Goal: Task Accomplishment & Management: Manage account settings

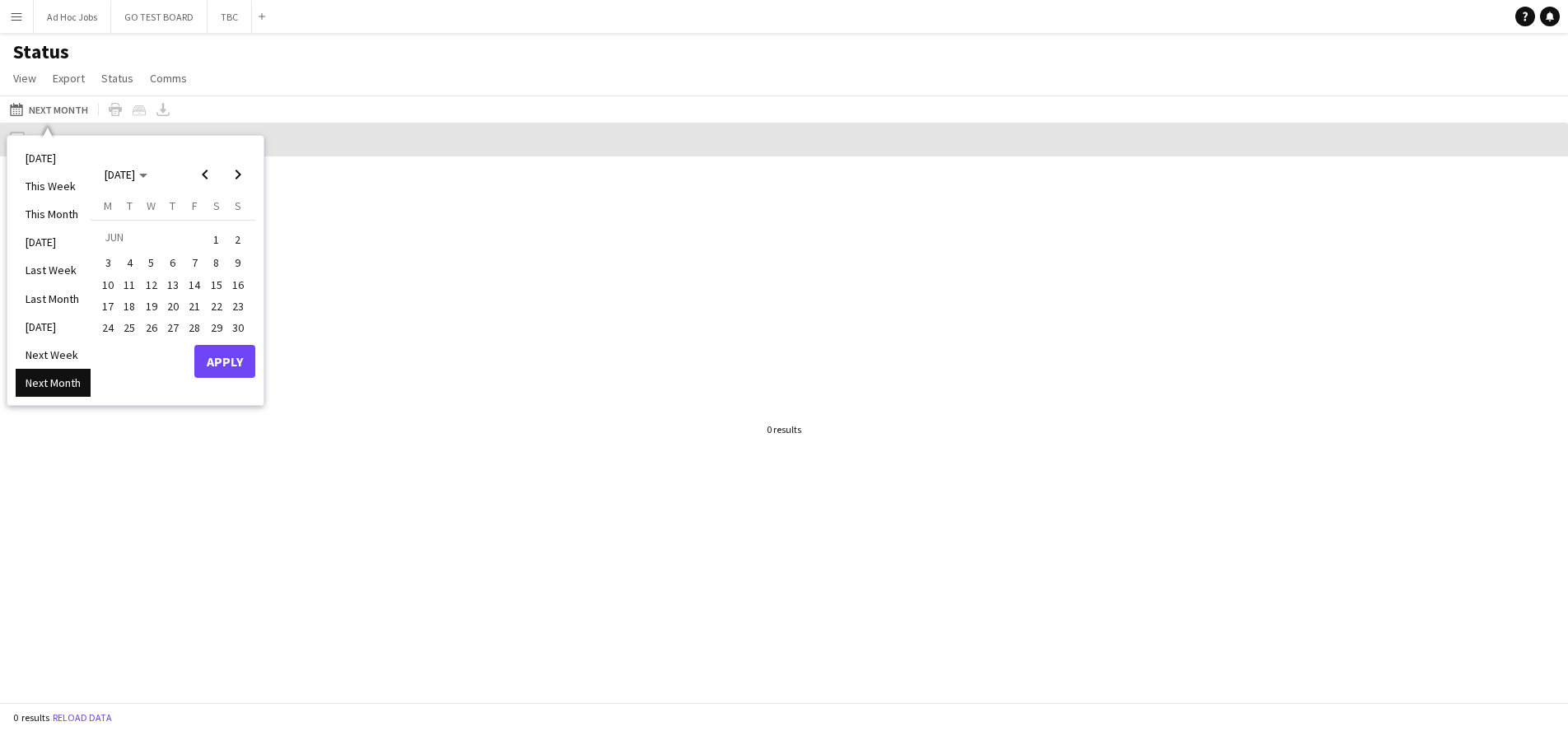
click at [22, 19] on app-icon "Menu" at bounding box center [16, 16] width 13 height 13
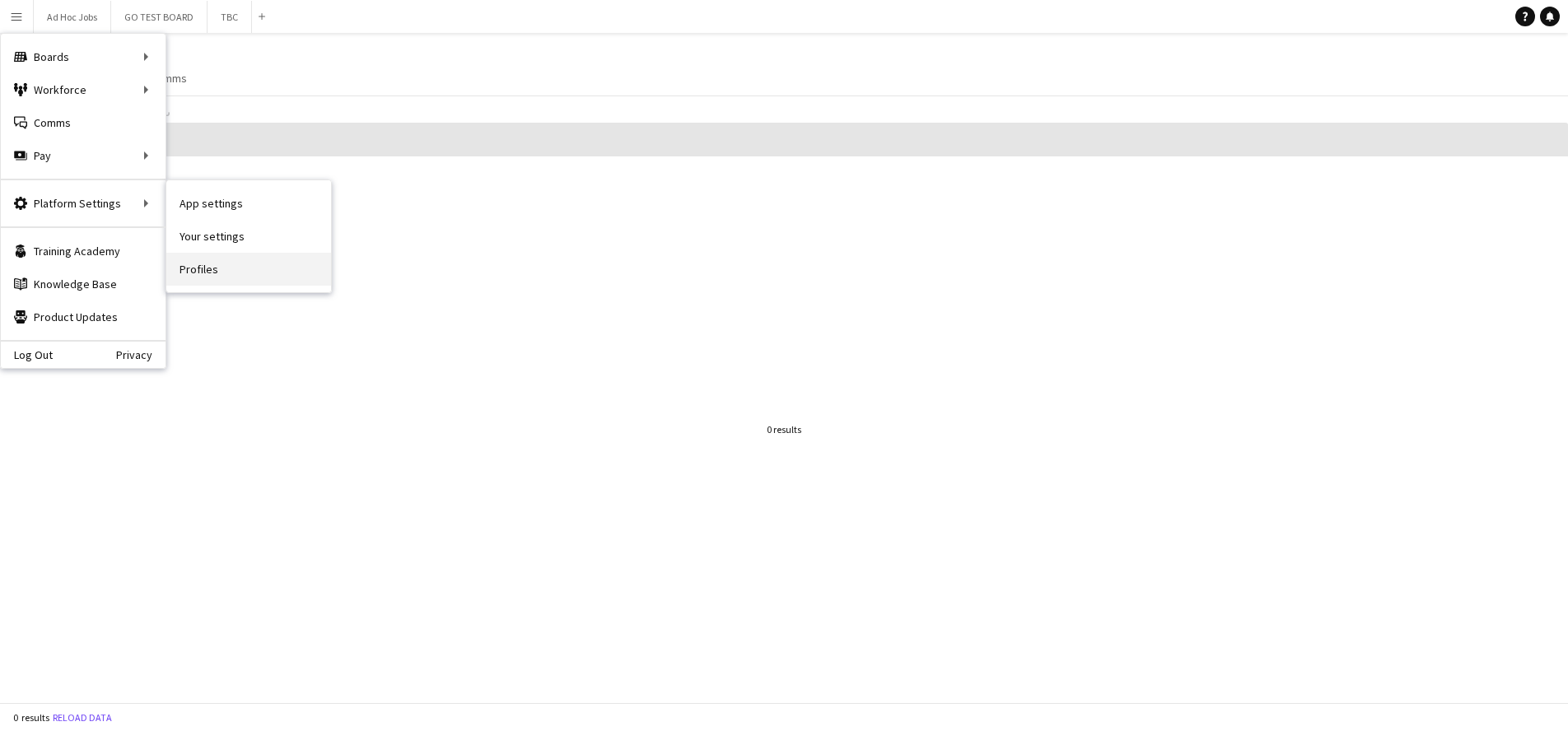
click at [207, 268] on link "Profiles" at bounding box center [248, 268] width 165 height 33
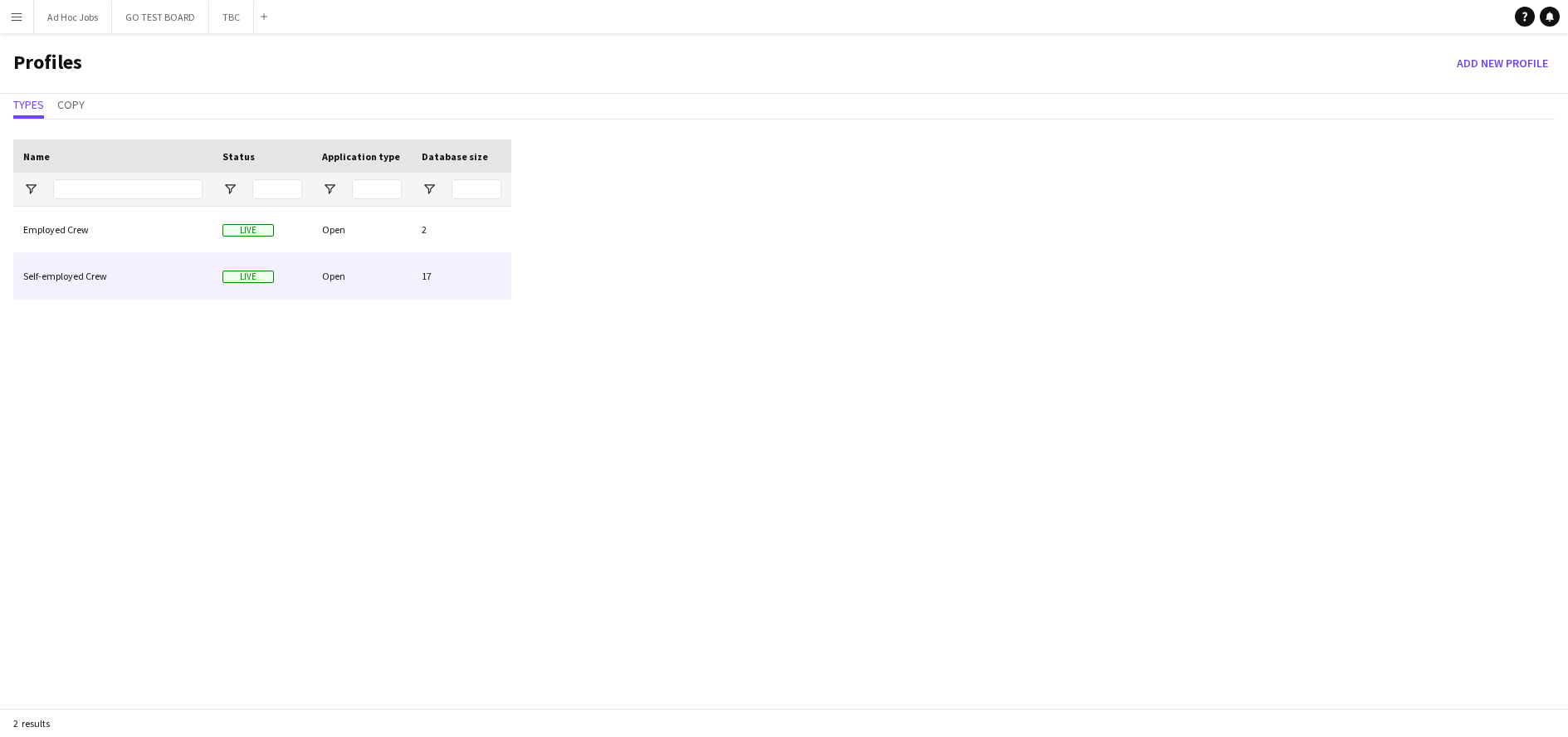
click at [80, 276] on div "Self-employed Crew" at bounding box center [113, 276] width 199 height 45
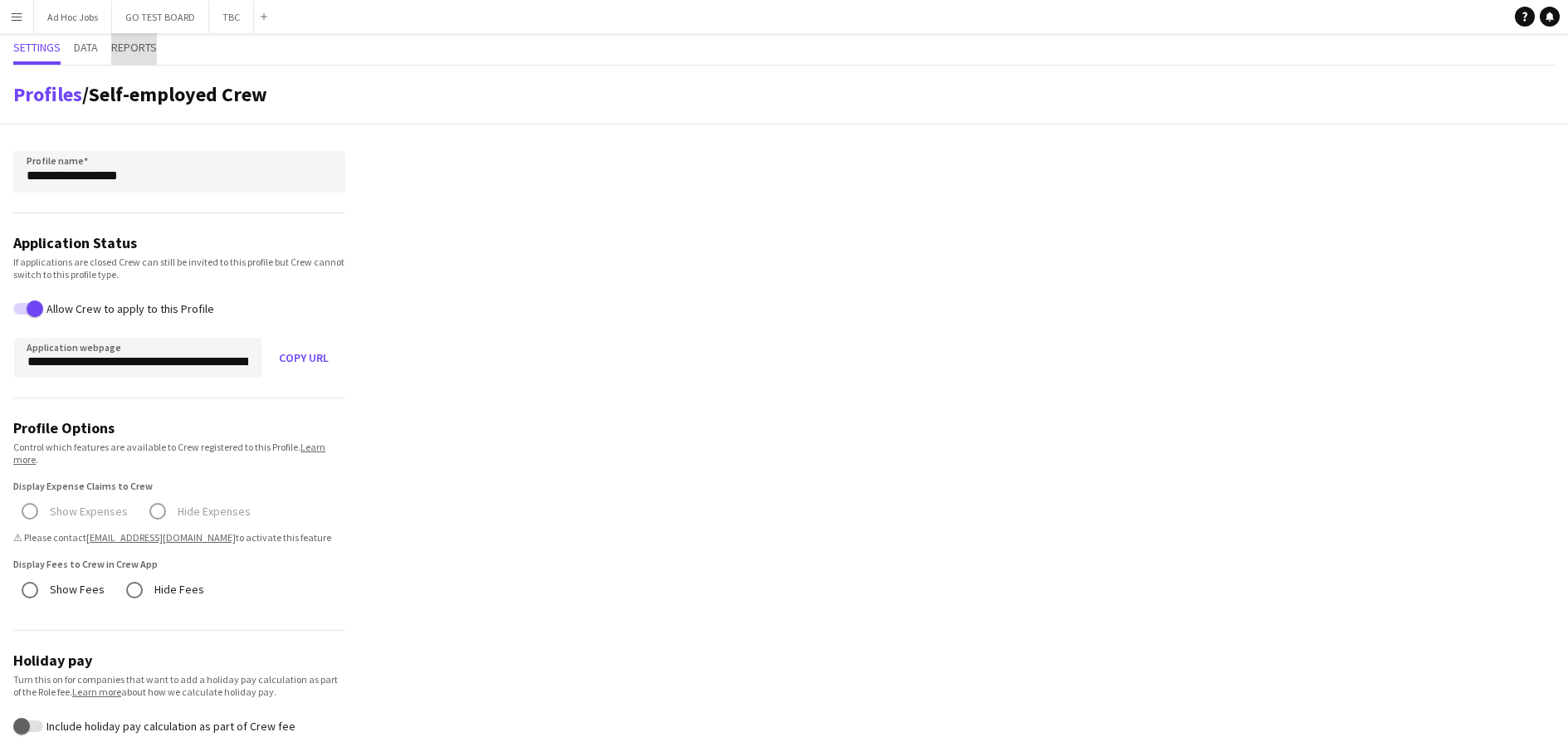
click at [130, 48] on span "Reports" at bounding box center [133, 47] width 45 height 12
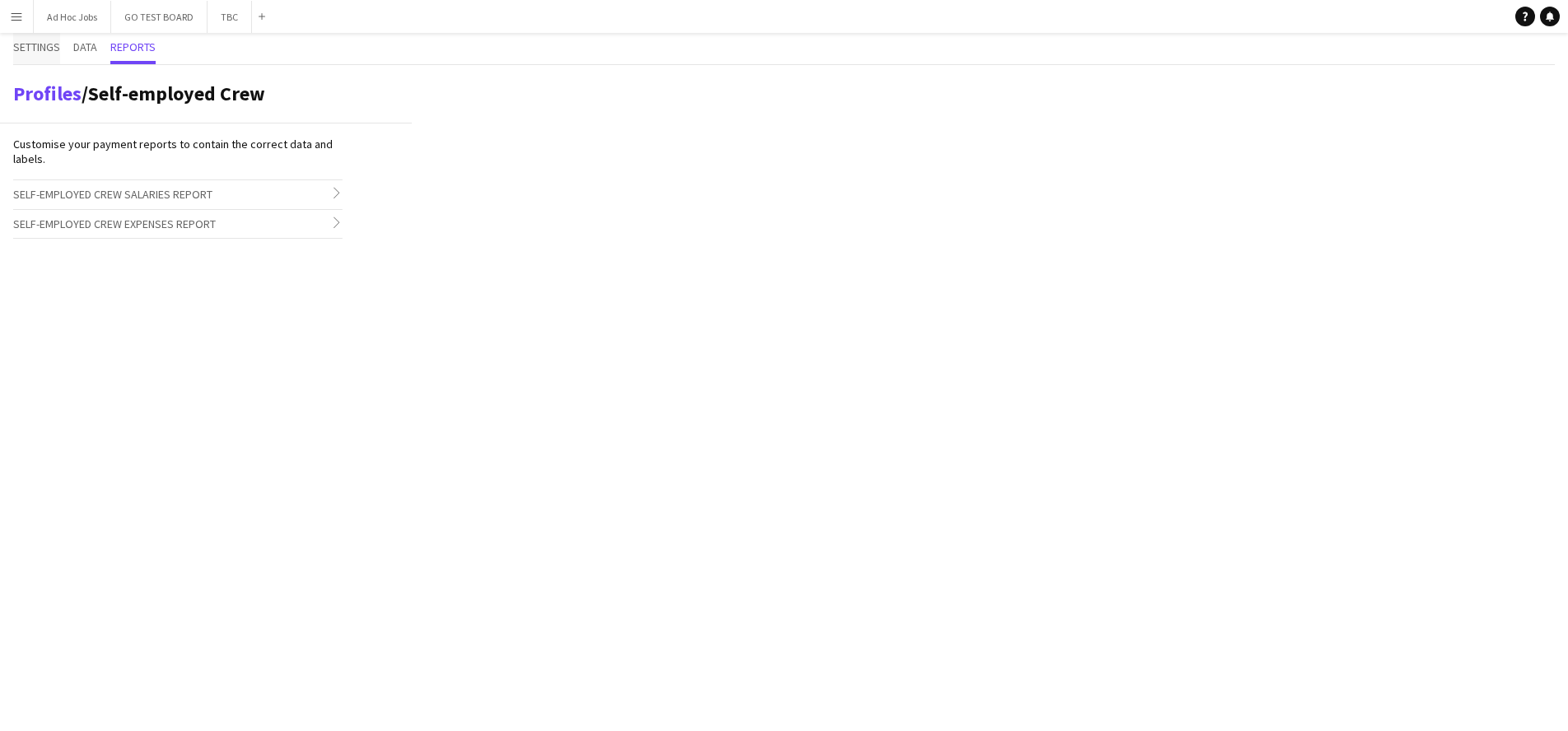
click at [25, 41] on span "Settings" at bounding box center [36, 47] width 47 height 11
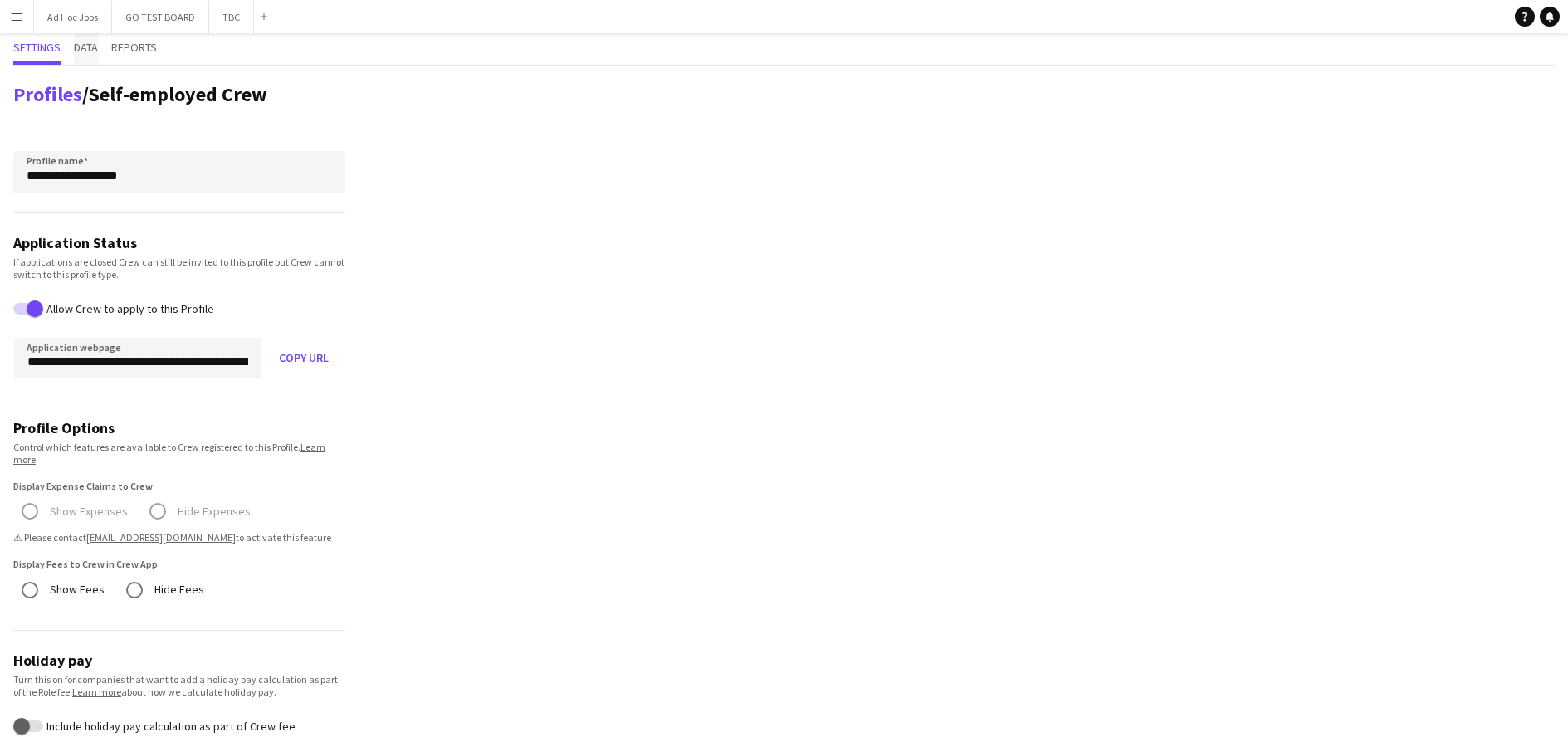
click at [93, 49] on span "Data" at bounding box center [85, 47] width 24 height 12
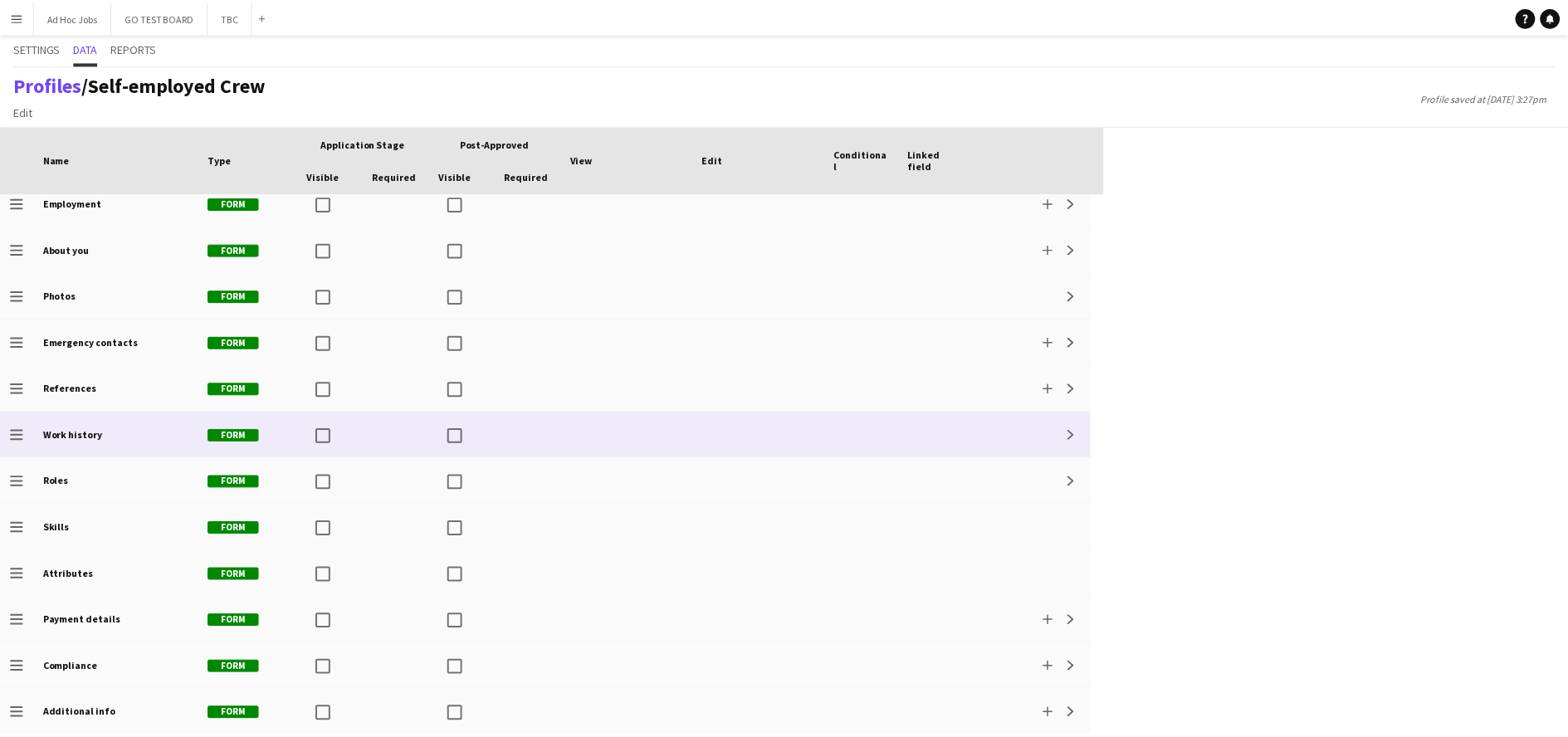
scroll to position [61, 0]
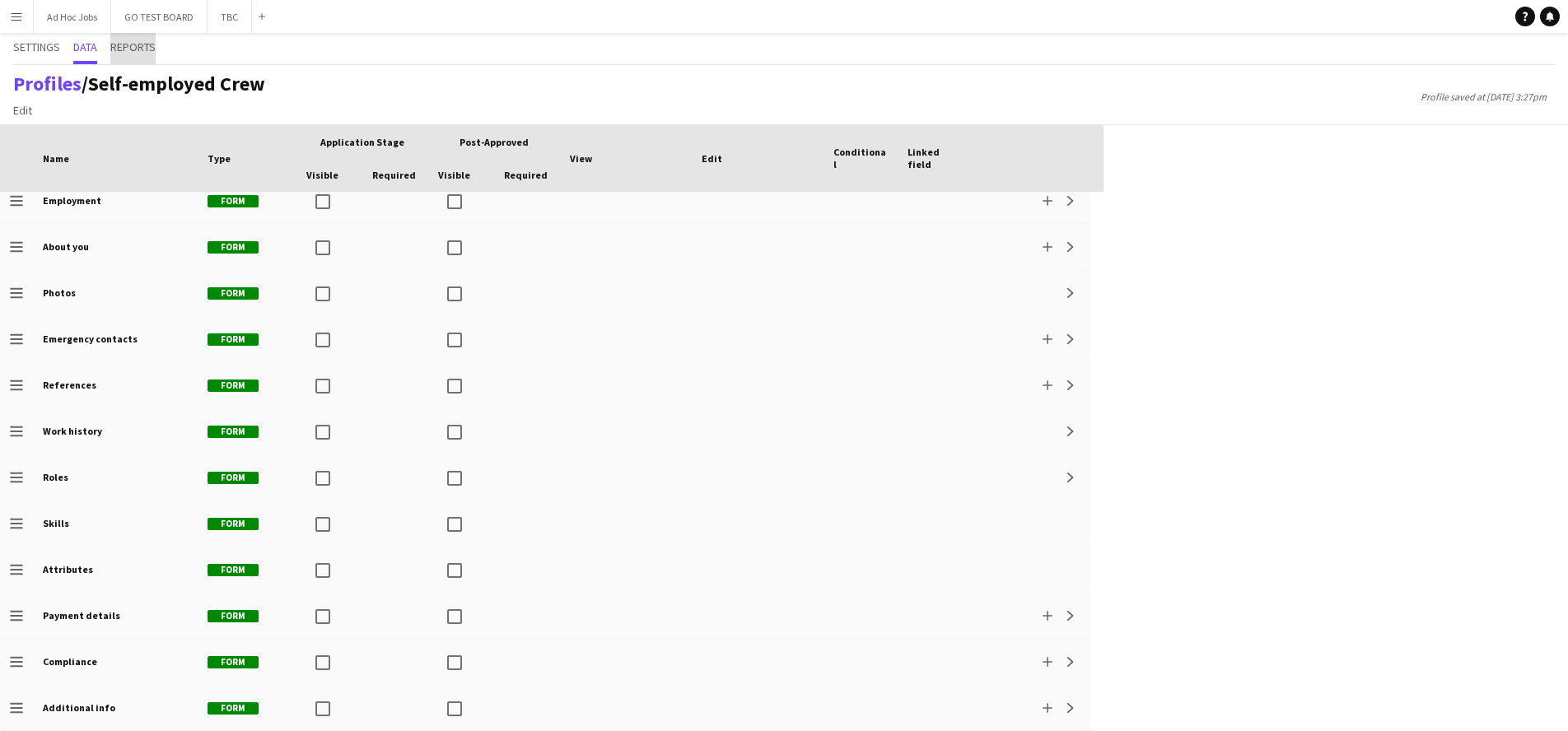
click at [142, 52] on span "Reports" at bounding box center [132, 47] width 45 height 11
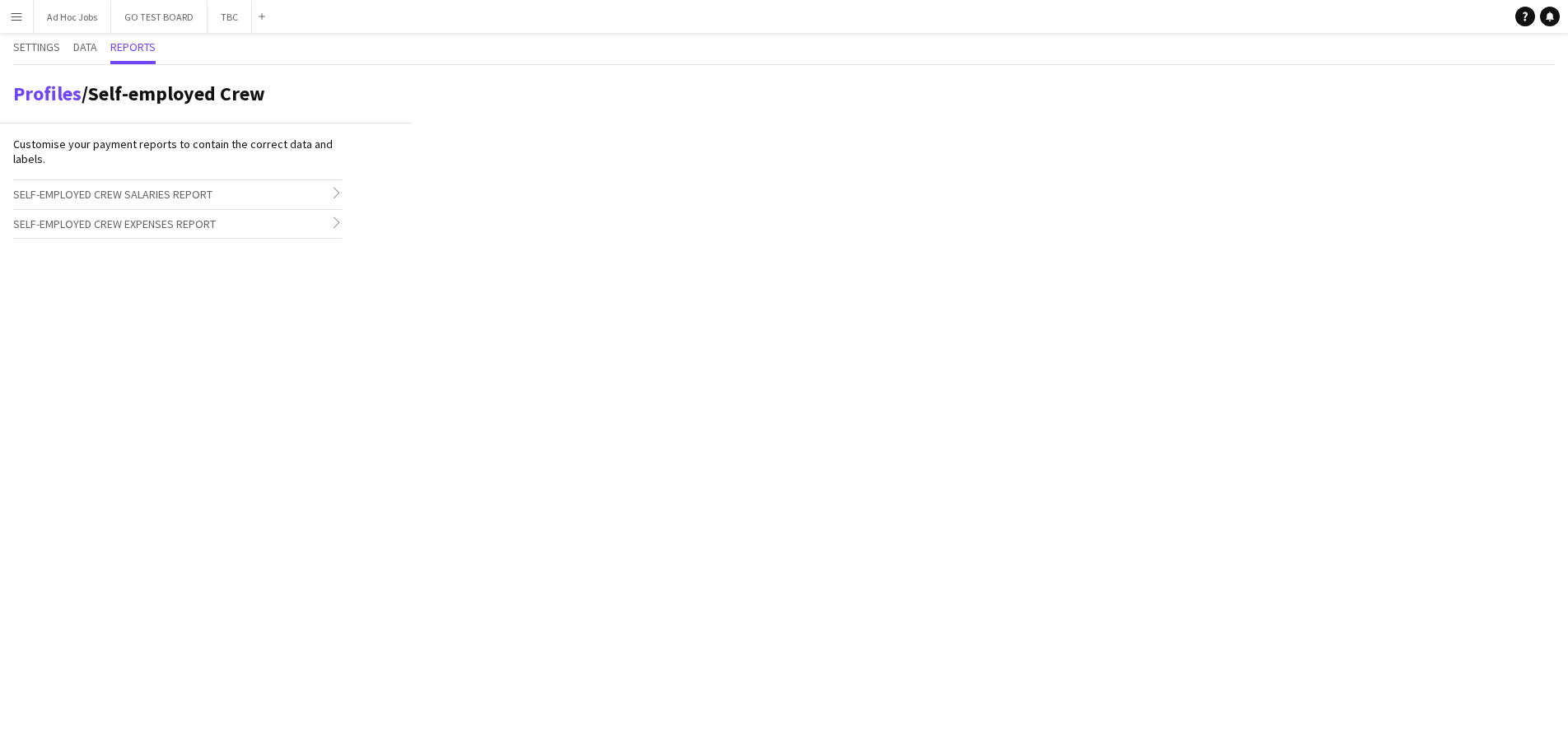
click at [170, 229] on span "Self-employed Crew Expenses Report" at bounding box center [114, 223] width 202 height 15
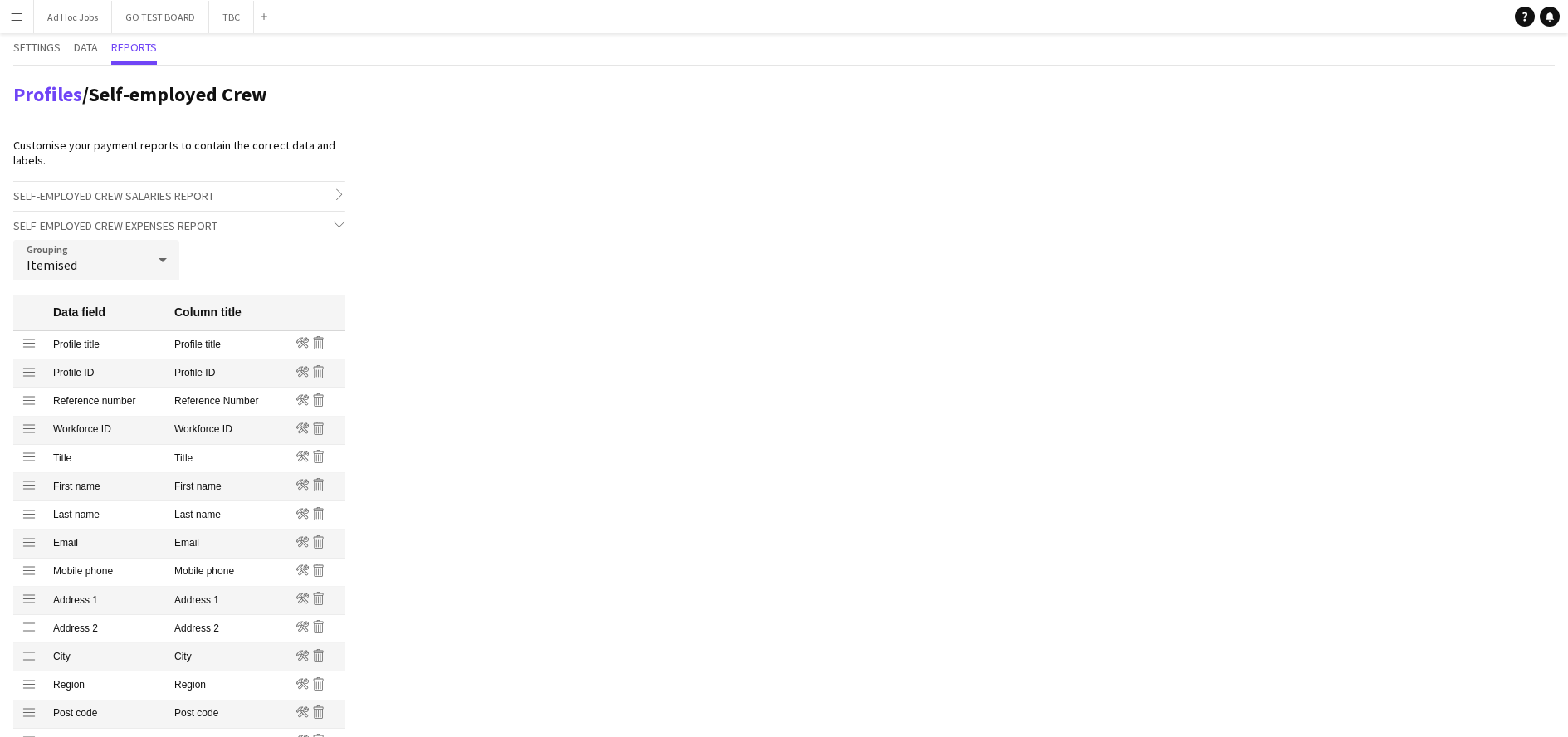
click at [158, 260] on icon at bounding box center [163, 259] width 20 height 33
click at [125, 307] on span "Group into total amount per crew" at bounding box center [96, 306] width 140 height 16
click at [158, 265] on icon at bounding box center [163, 259] width 20 height 33
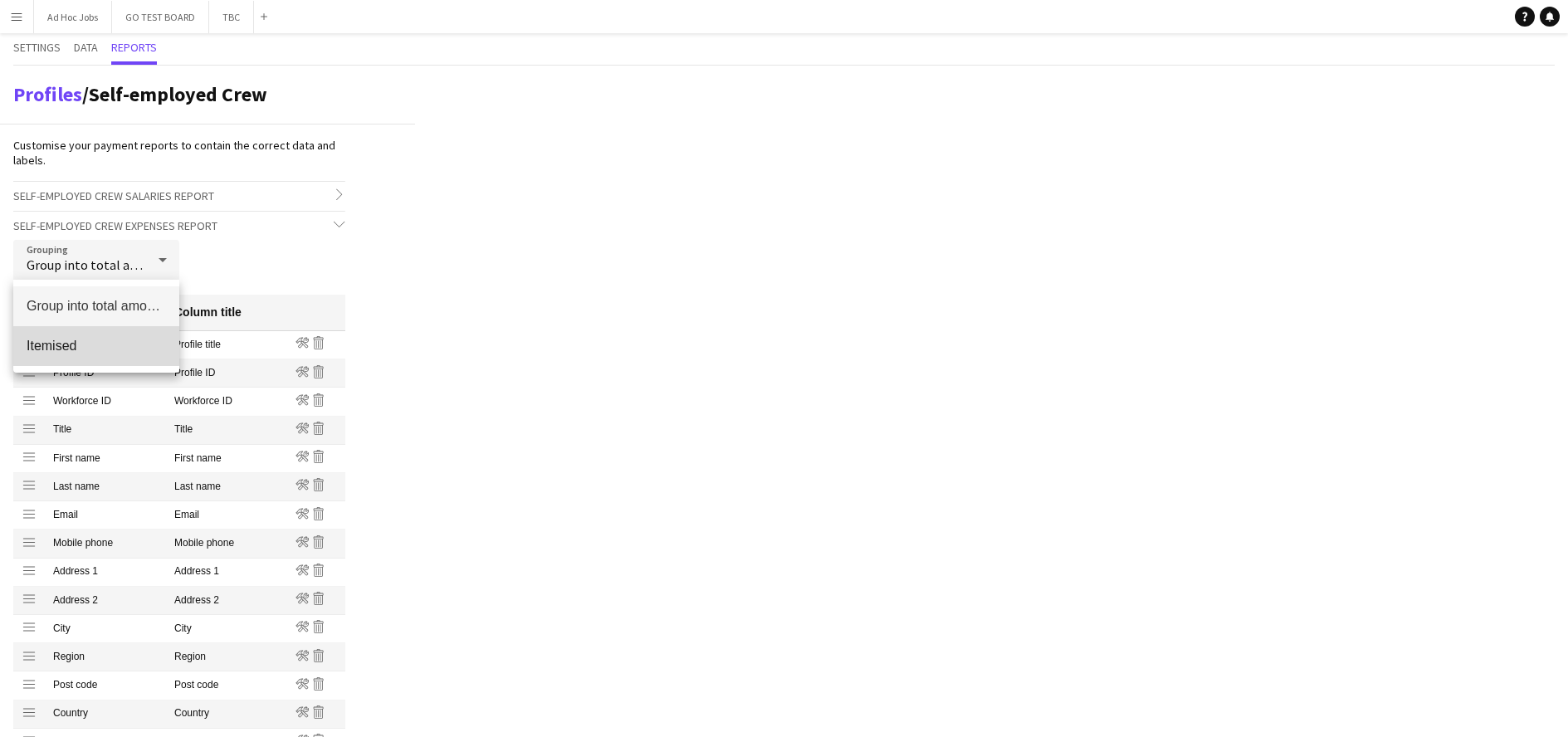
click at [81, 344] on span "Itemised" at bounding box center [96, 346] width 140 height 16
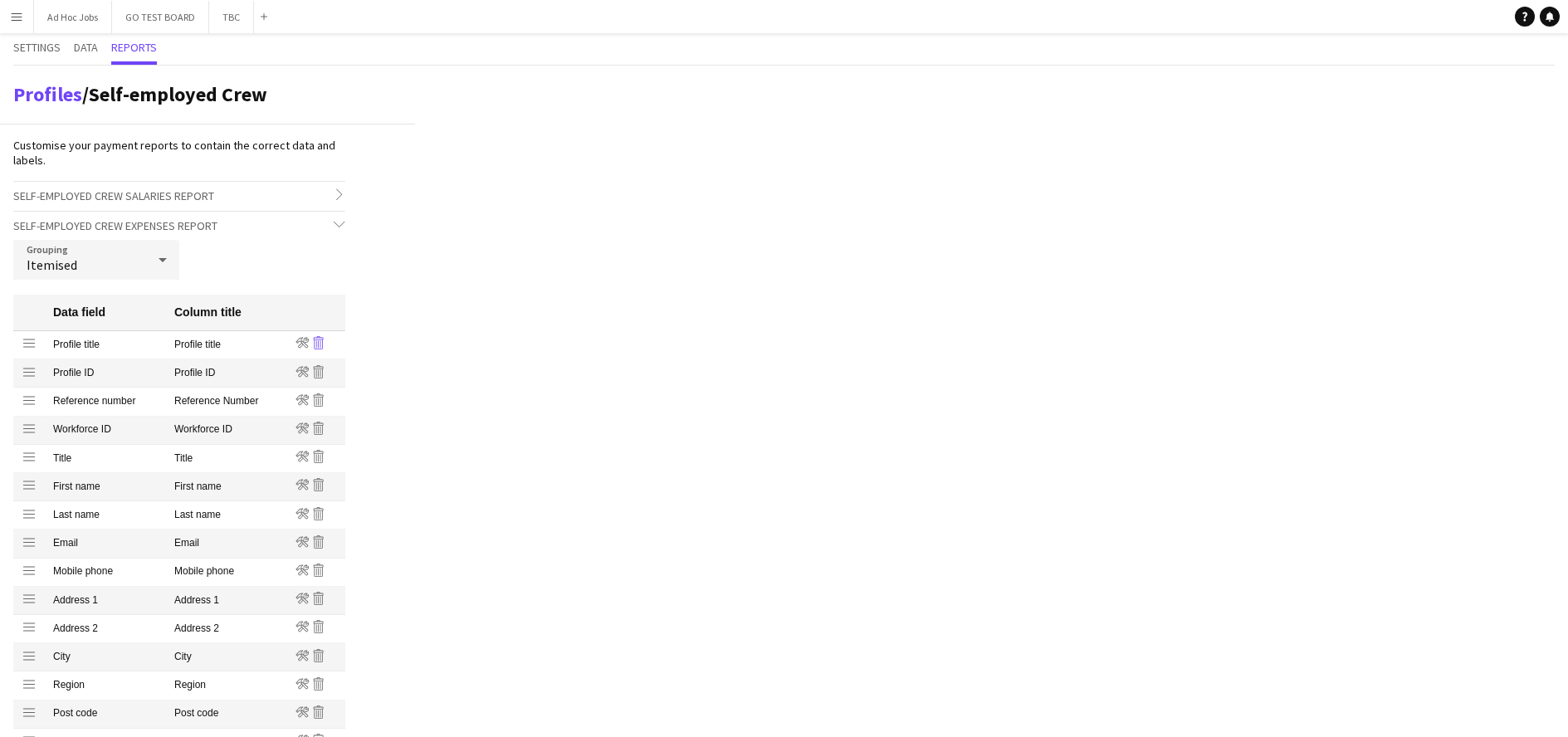
click at [321, 344] on icon "Remove" at bounding box center [319, 343] width 13 height 13
click at [30, 350] on icon "Drag row" at bounding box center [28, 343] width 15 height 15
click at [28, 348] on icon "Drag row" at bounding box center [28, 343] width 15 height 15
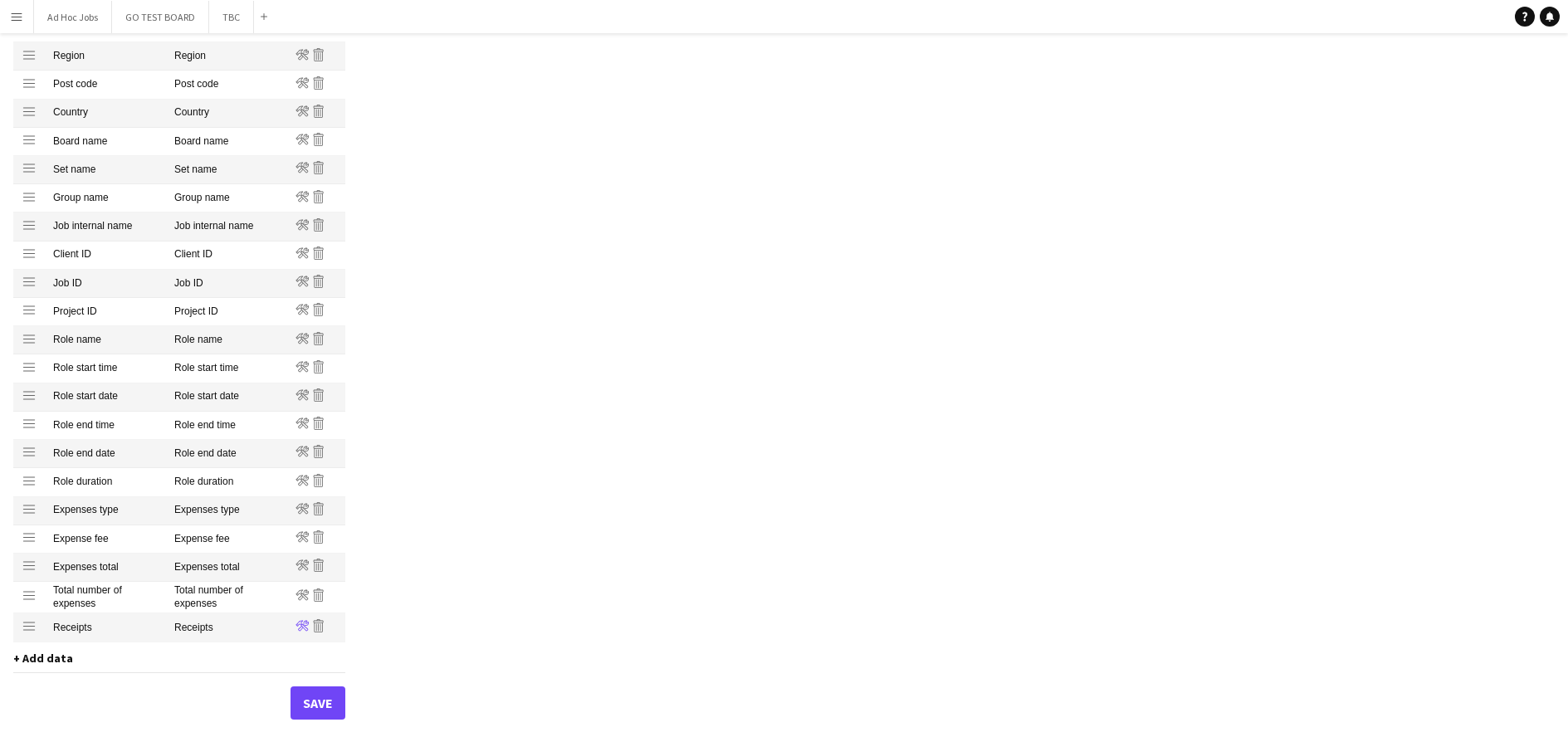
scroll to position [670, 0]
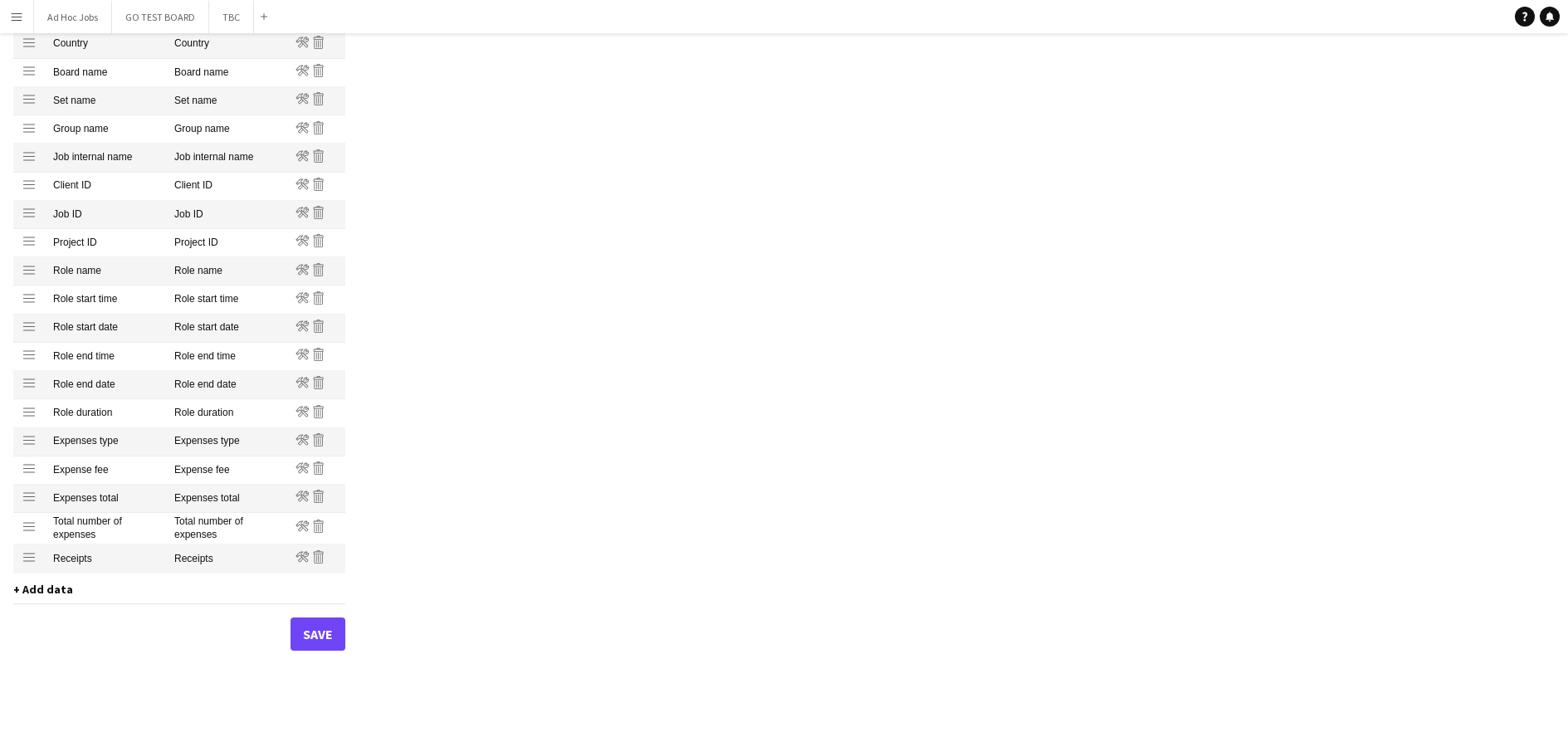
click at [29, 589] on span "+ Add data" at bounding box center [43, 589] width 60 height 15
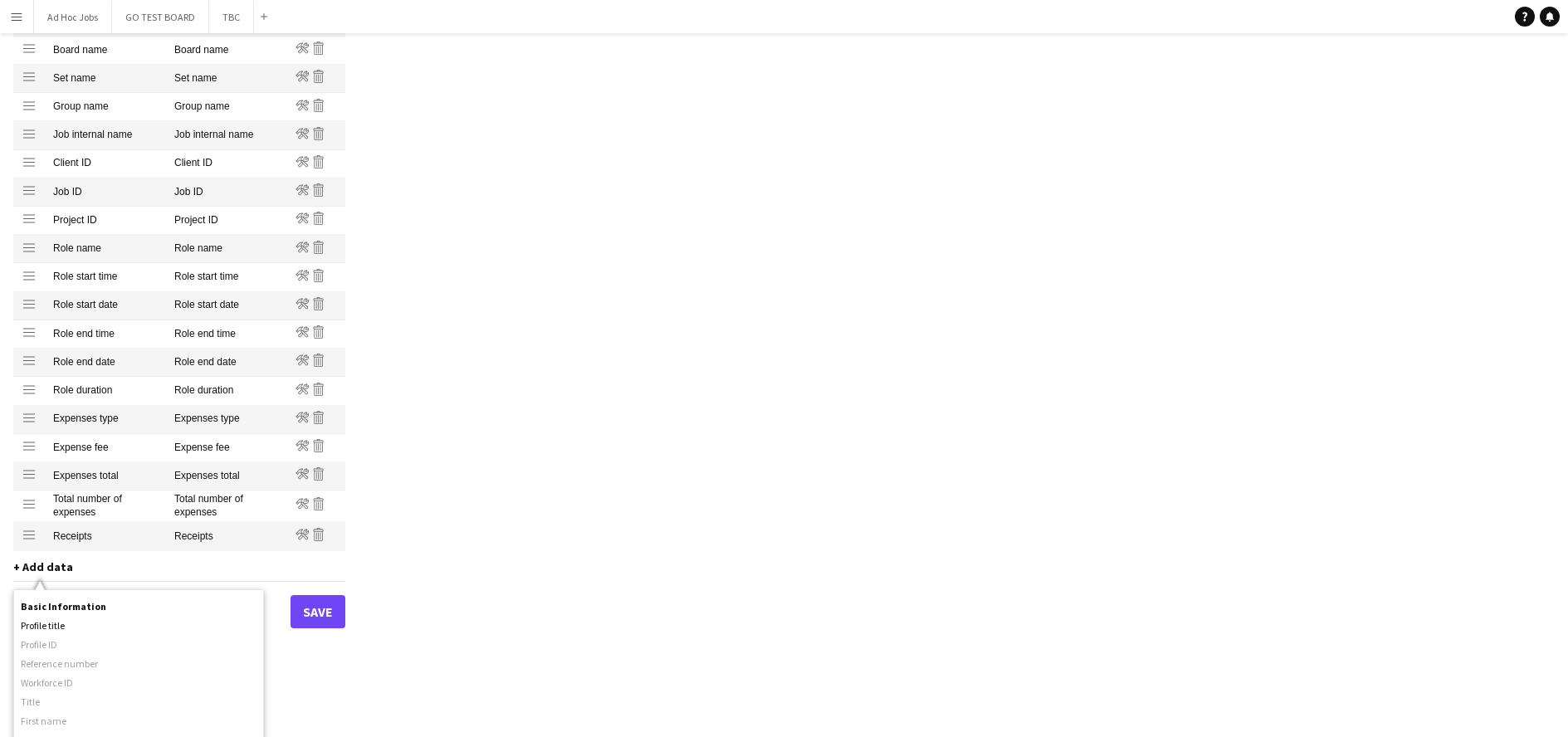
scroll to position [56, 0]
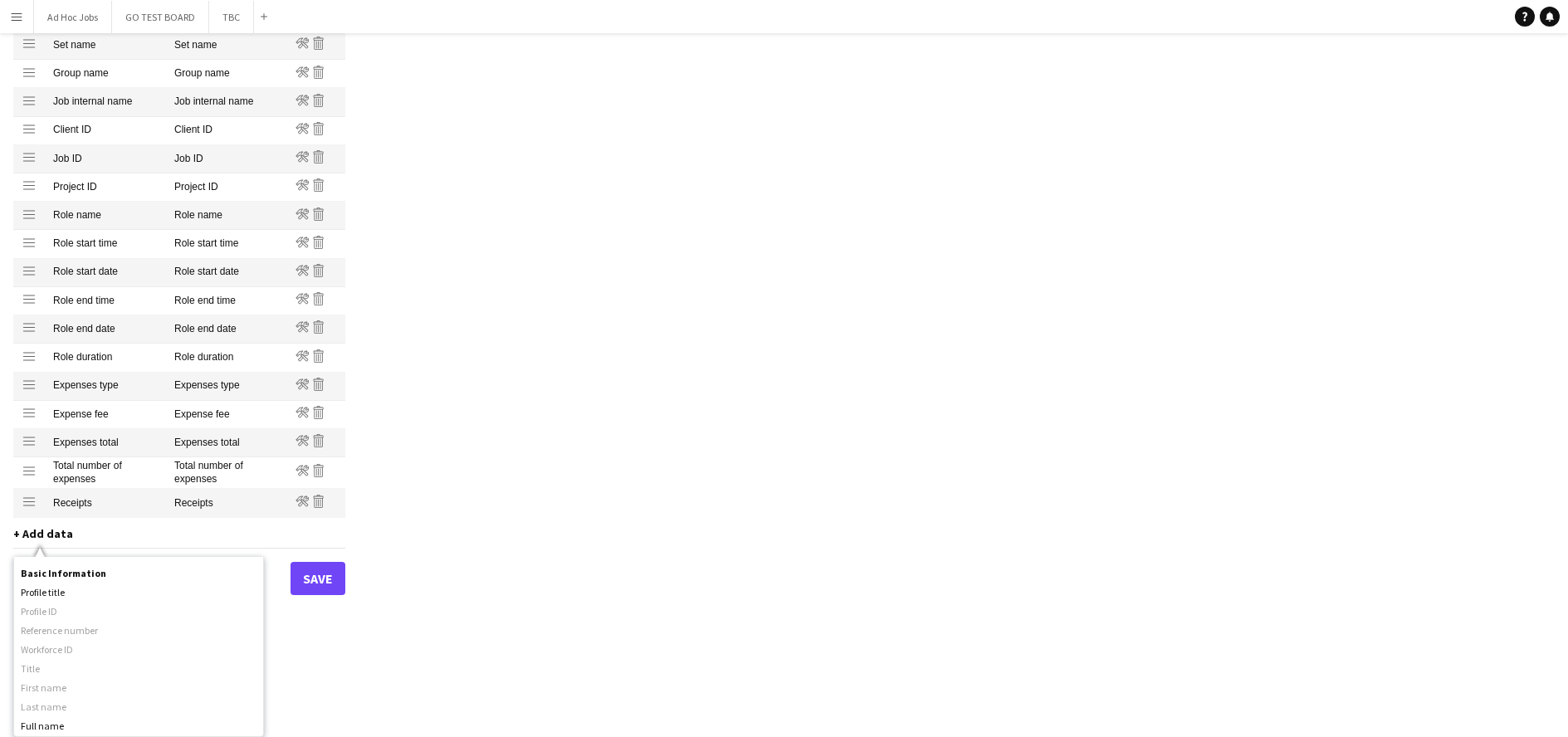
click at [492, 473] on div "Profiles / Self-employed Crew Customise your payment reports to contain the cor…" at bounding box center [784, 67] width 1568 height 1342
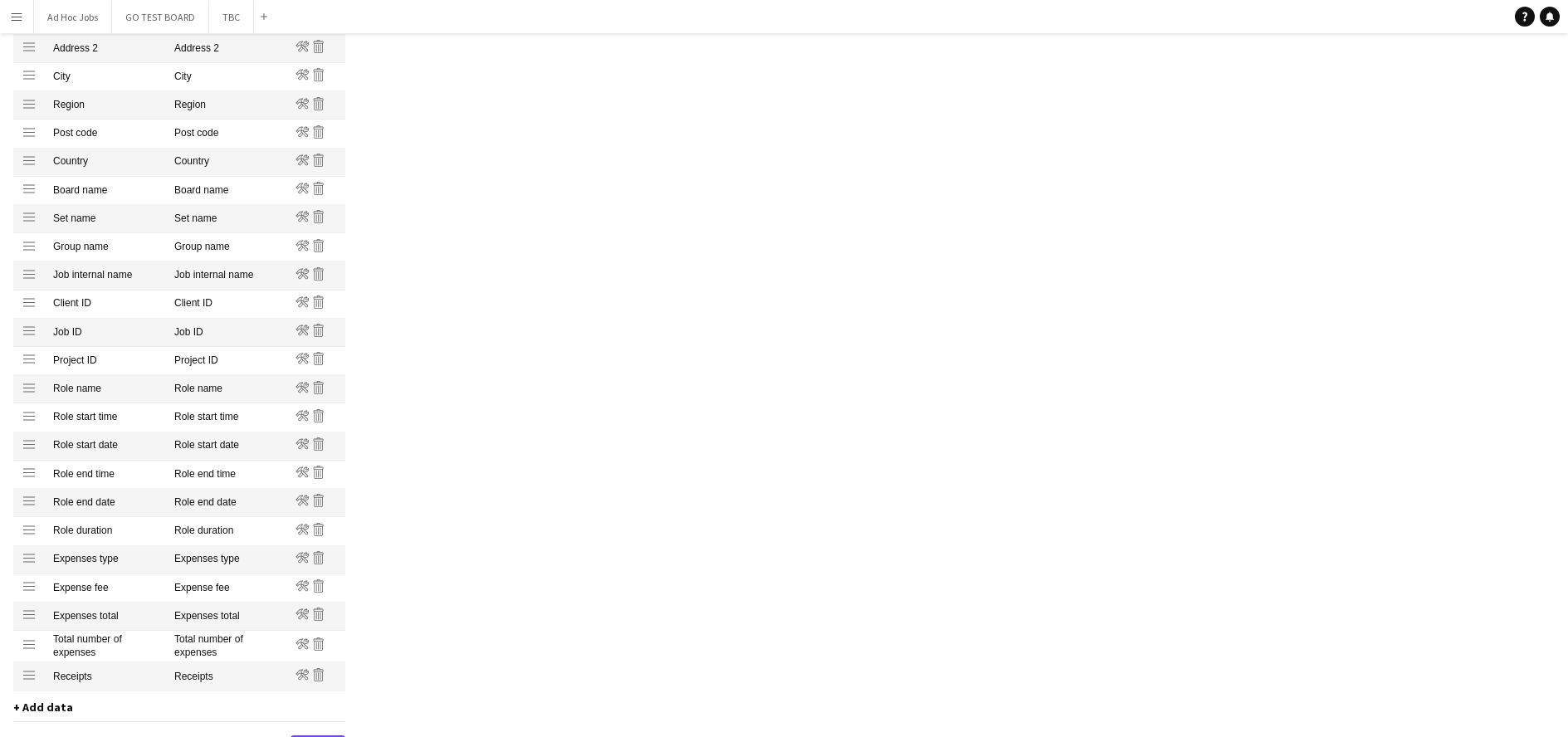
scroll to position [0, 0]
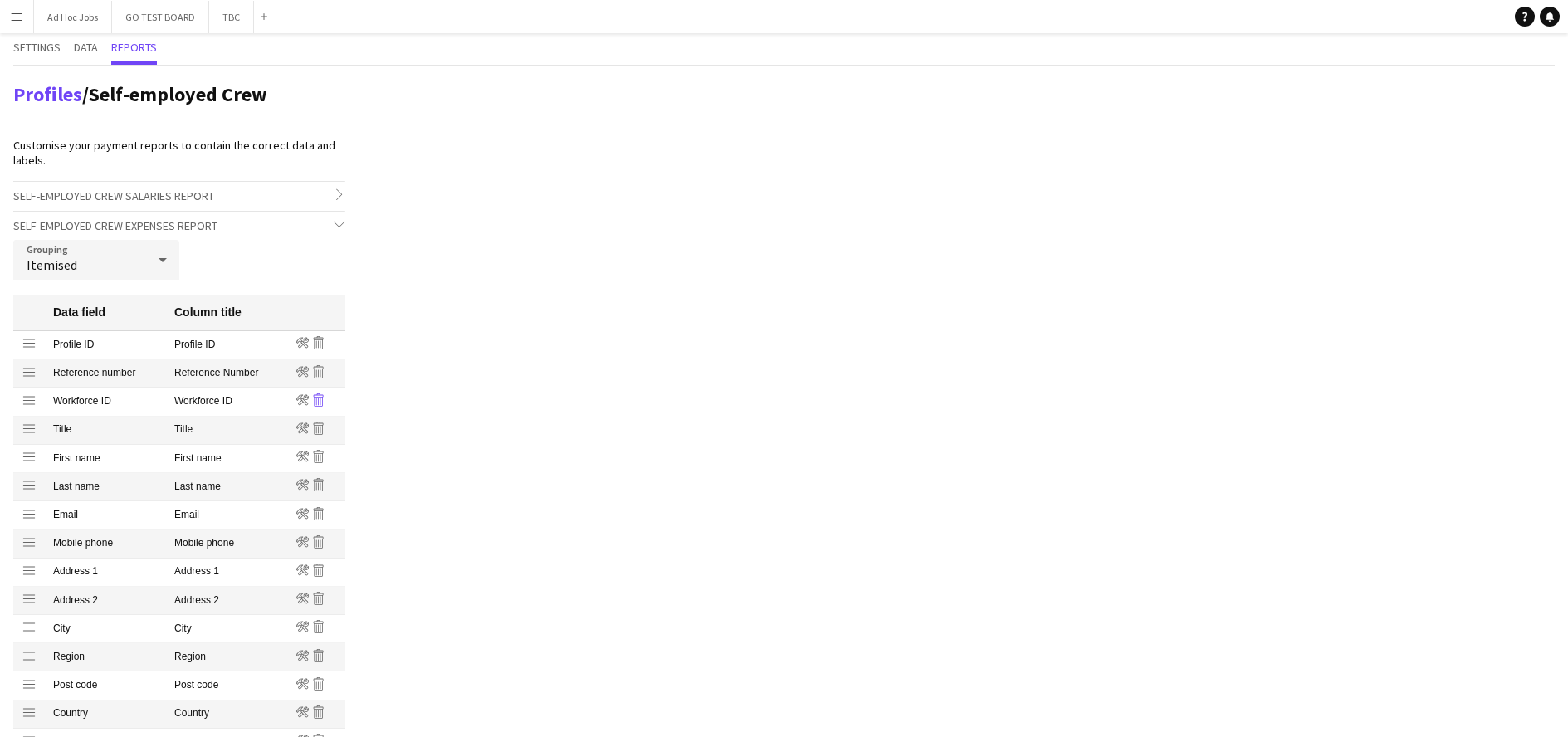
click at [320, 398] on icon at bounding box center [320, 401] width 1 height 7
click at [323, 376] on icon "Remove" at bounding box center [319, 371] width 13 height 13
click at [318, 515] on icon at bounding box center [318, 515] width 1 height 7
click at [317, 514] on icon "Remove" at bounding box center [319, 514] width 13 height 13
click at [320, 573] on icon at bounding box center [320, 572] width 1 height 7
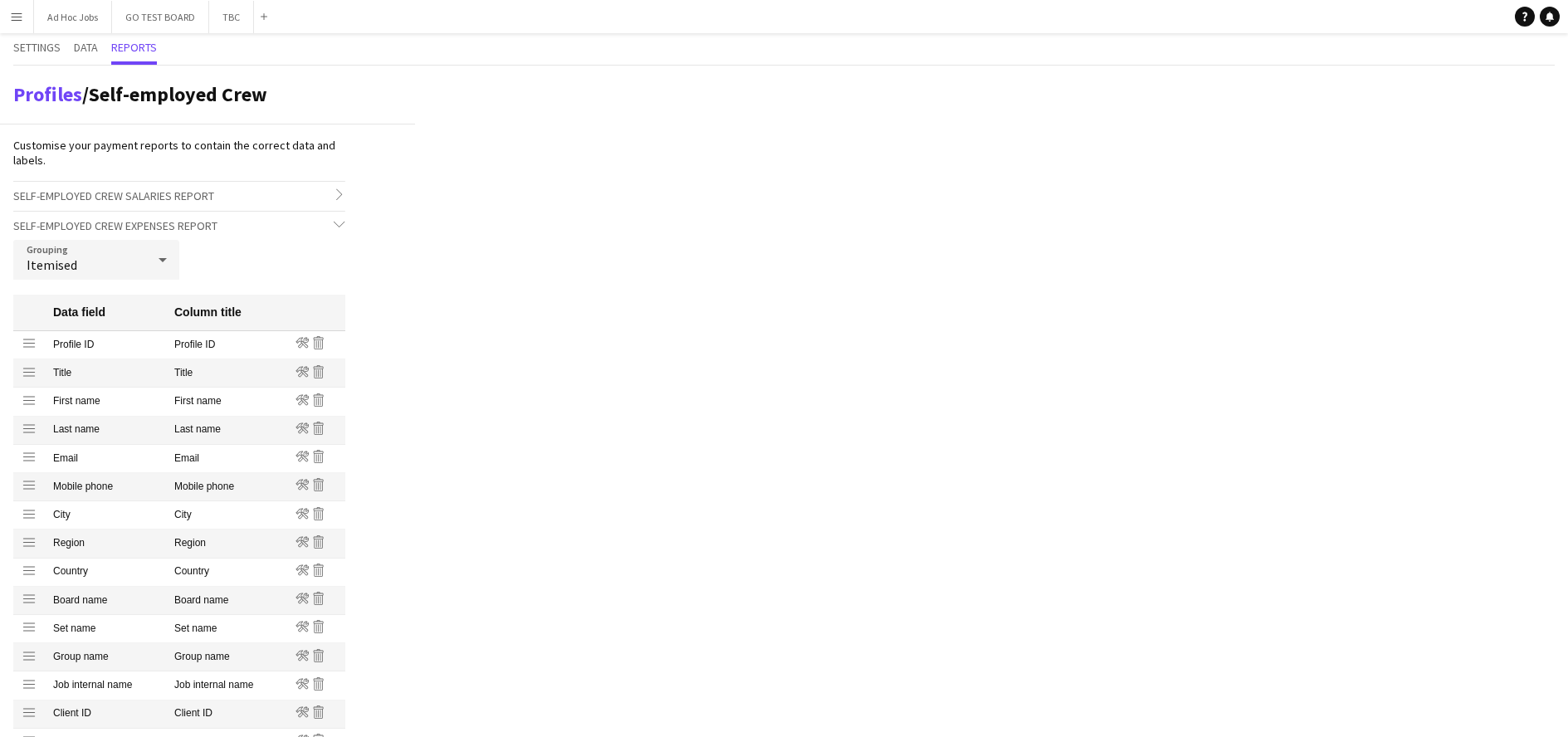
click at [320, 573] on icon at bounding box center [320, 572] width 1 height 7
click at [320, 597] on icon "Remove" at bounding box center [319, 598] width 13 height 13
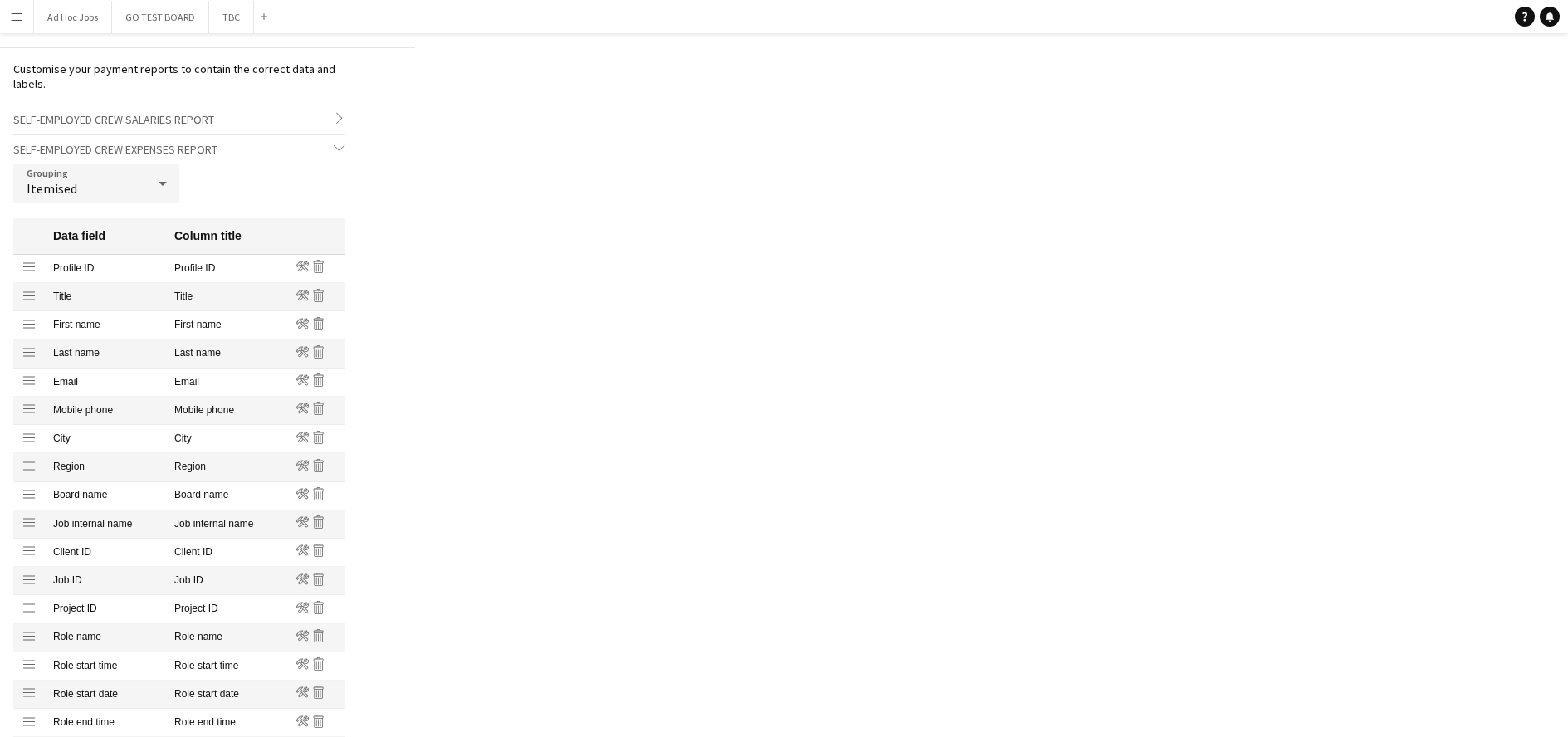
scroll to position [77, 0]
click at [320, 580] on icon at bounding box center [320, 579] width 1 height 7
click at [320, 604] on icon "Remove" at bounding box center [319, 606] width 13 height 13
click at [316, 611] on icon at bounding box center [316, 608] width 1 height 7
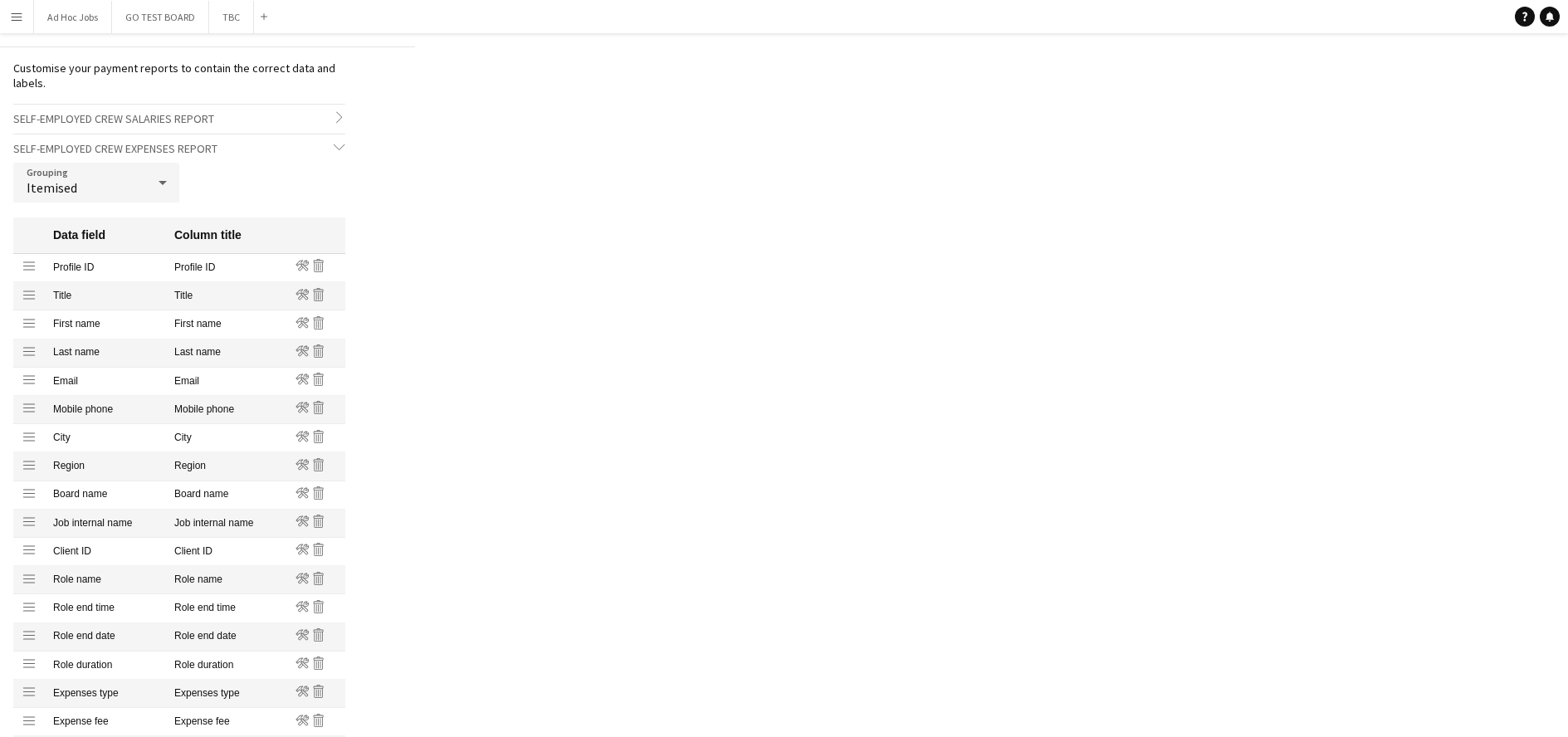
click at [316, 611] on icon at bounding box center [316, 608] width 1 height 7
click at [320, 634] on icon "Remove" at bounding box center [319, 635] width 13 height 13
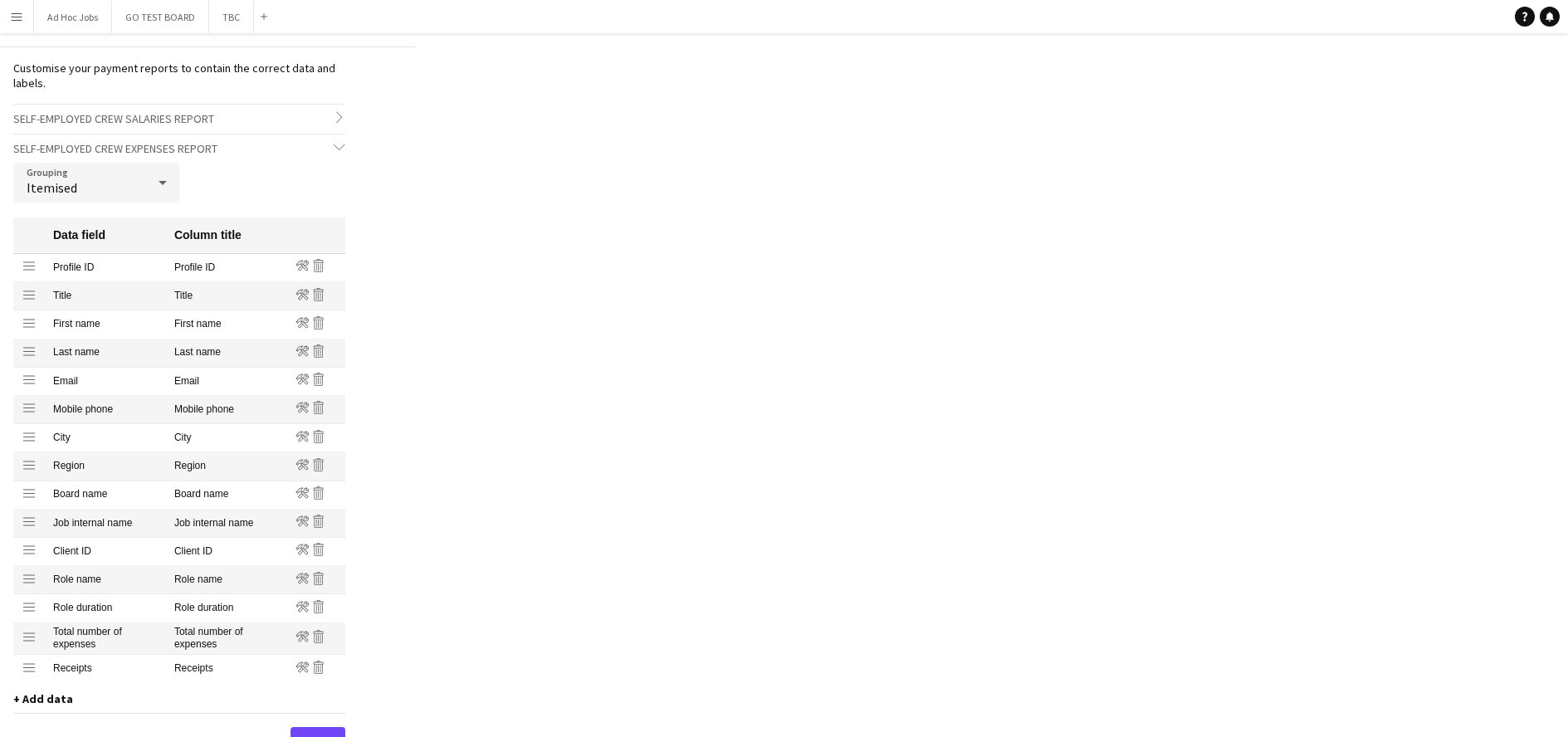
click at [320, 634] on icon at bounding box center [319, 636] width 10 height 13
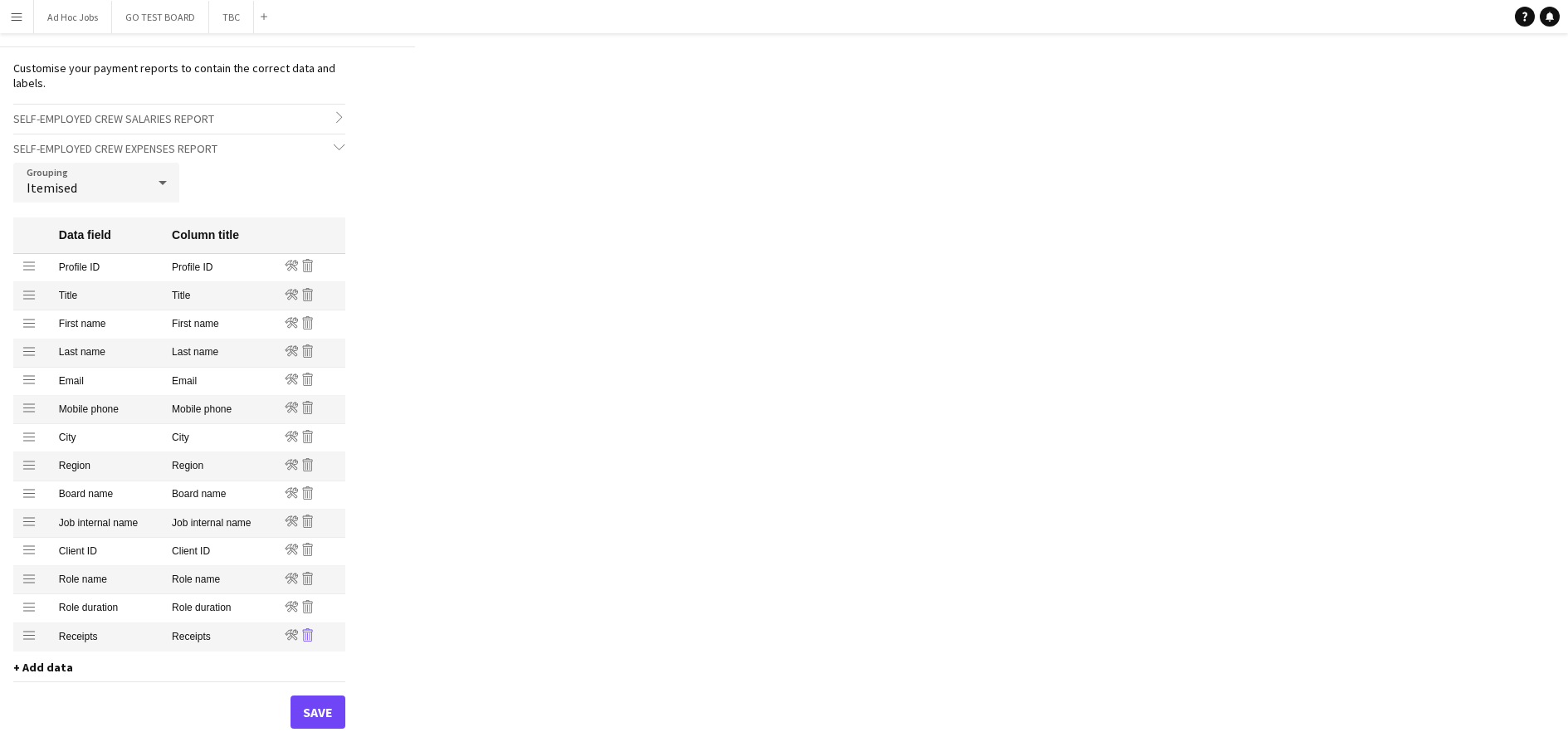
click at [308, 636] on icon "Remove" at bounding box center [308, 635] width 13 height 13
click at [315, 672] on button "Save" at bounding box center [319, 684] width 55 height 33
click at [337, 150] on icon "chevron-down" at bounding box center [339, 147] width 12 height 12
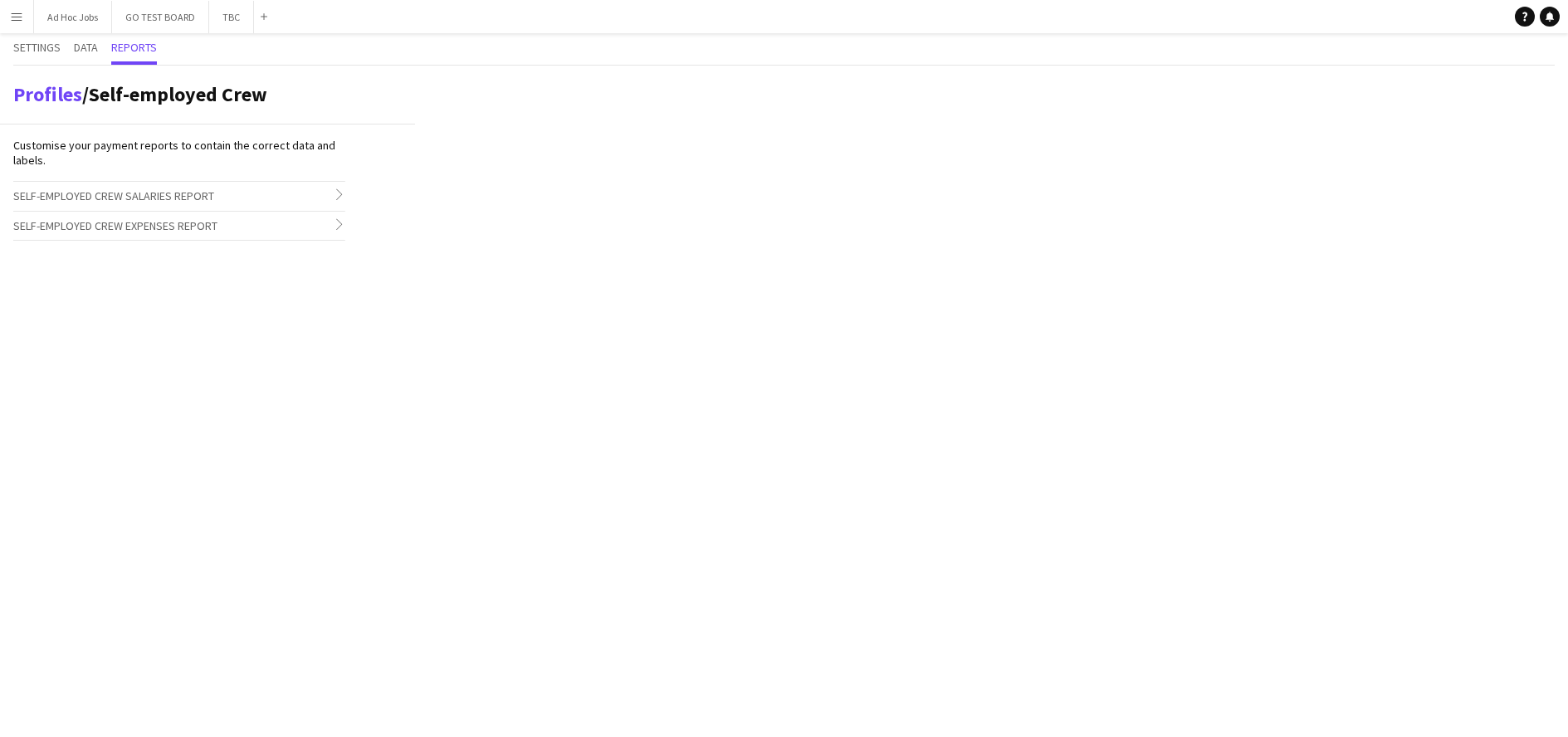
scroll to position [0, 0]
click at [208, 230] on span "Self-employed Crew Expenses Report" at bounding box center [115, 225] width 204 height 15
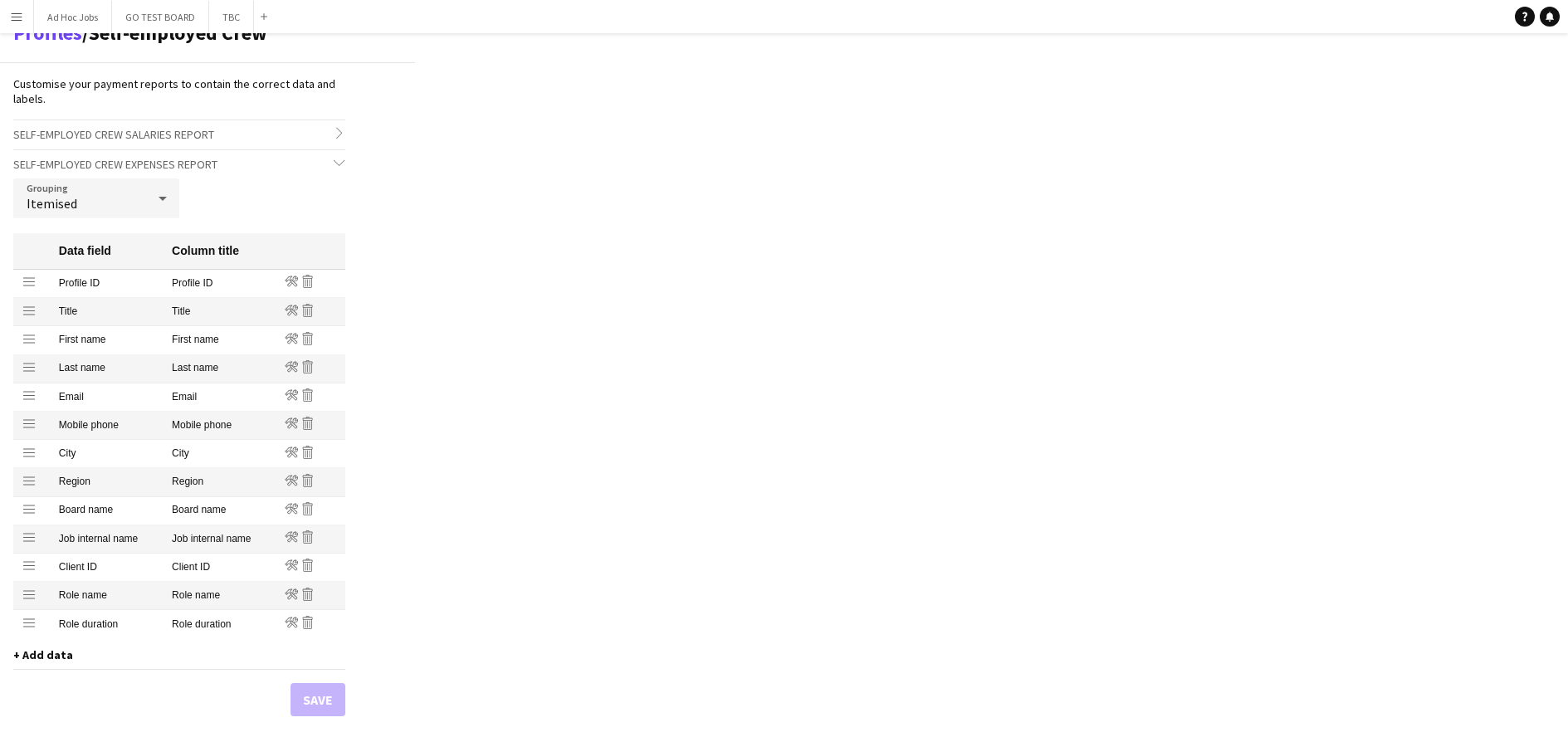
scroll to position [127, 0]
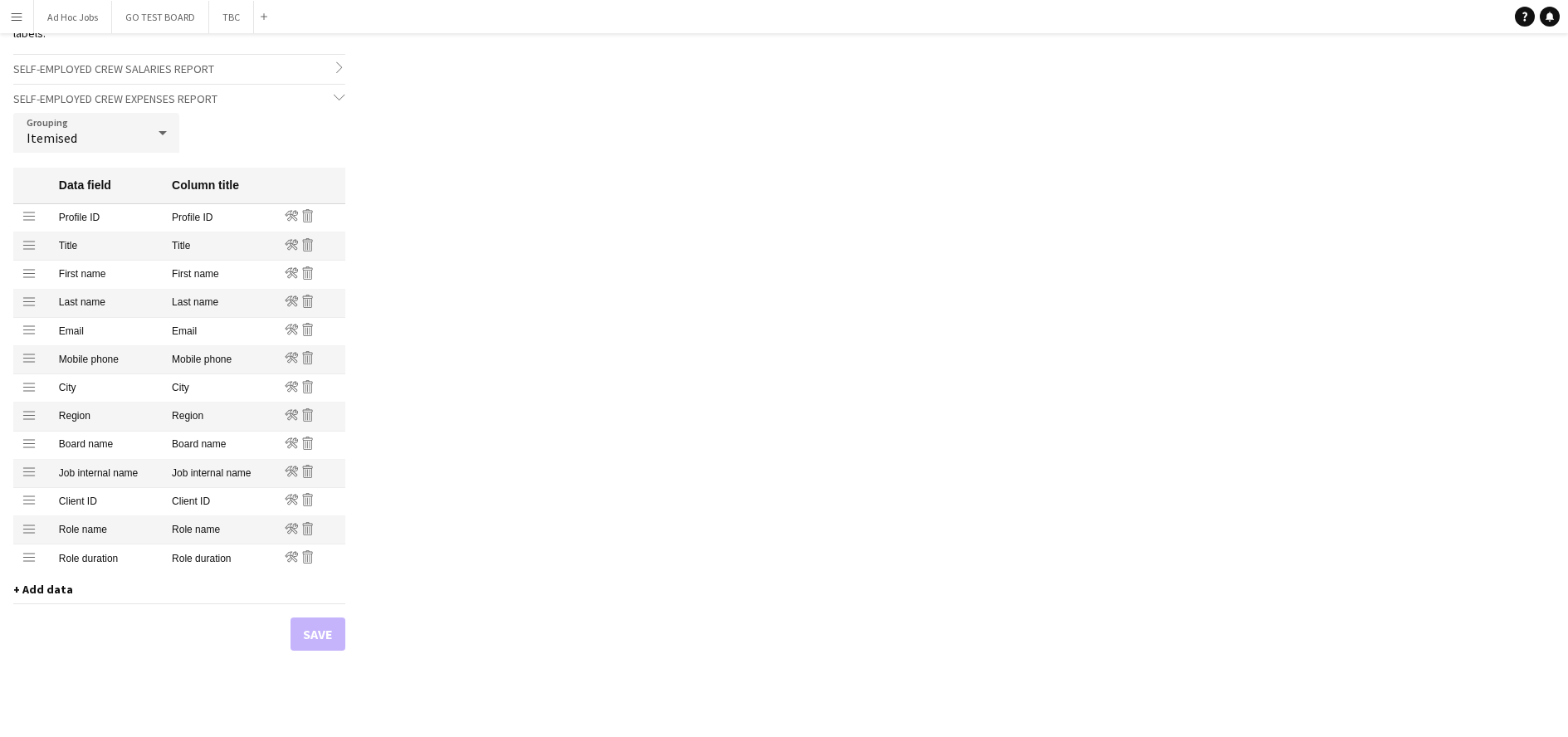
click at [309, 628] on div "Grouping Itemised Data field Column title Drag row Profile ID Profile ID Edit R…" at bounding box center [179, 418] width 332 height 611
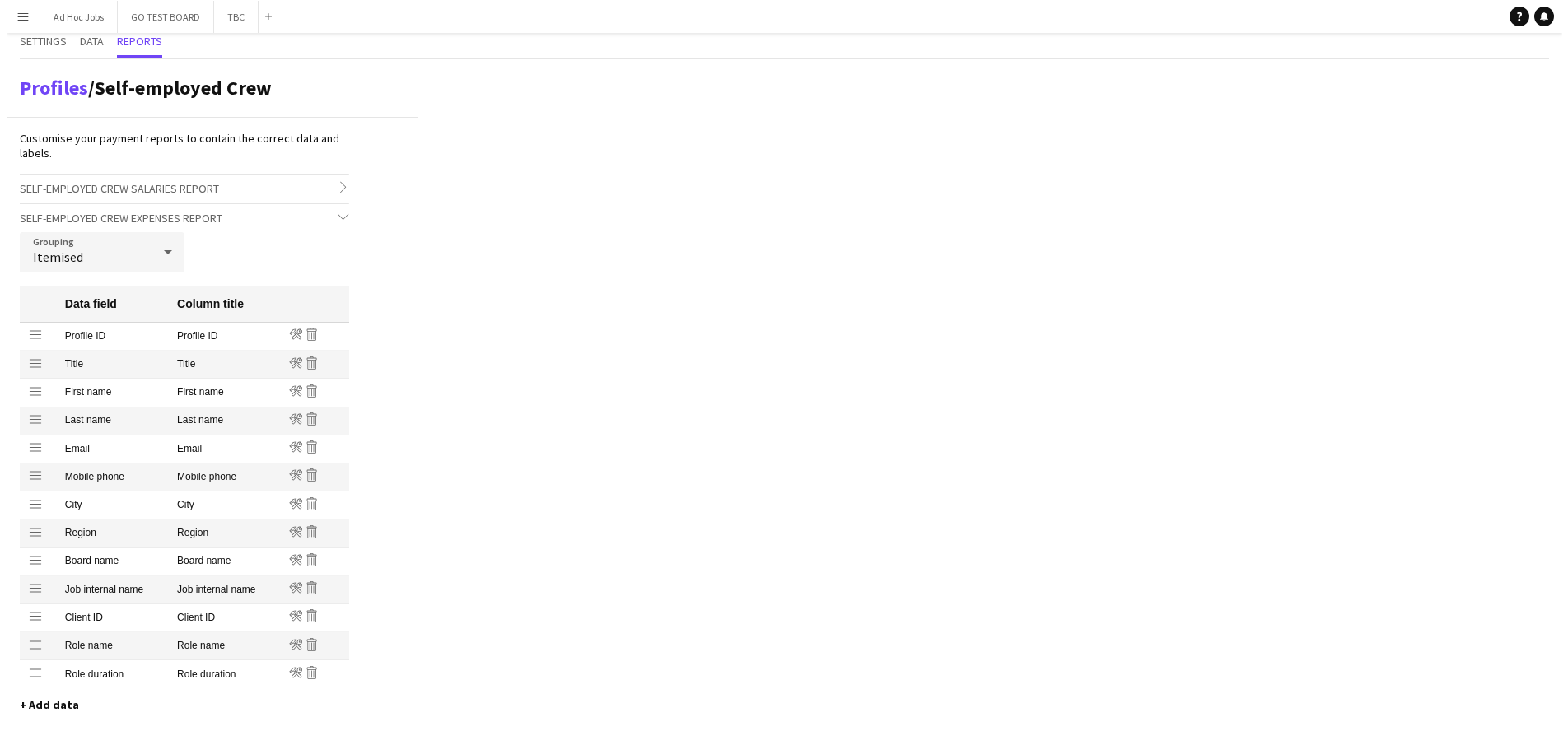
scroll to position [0, 0]
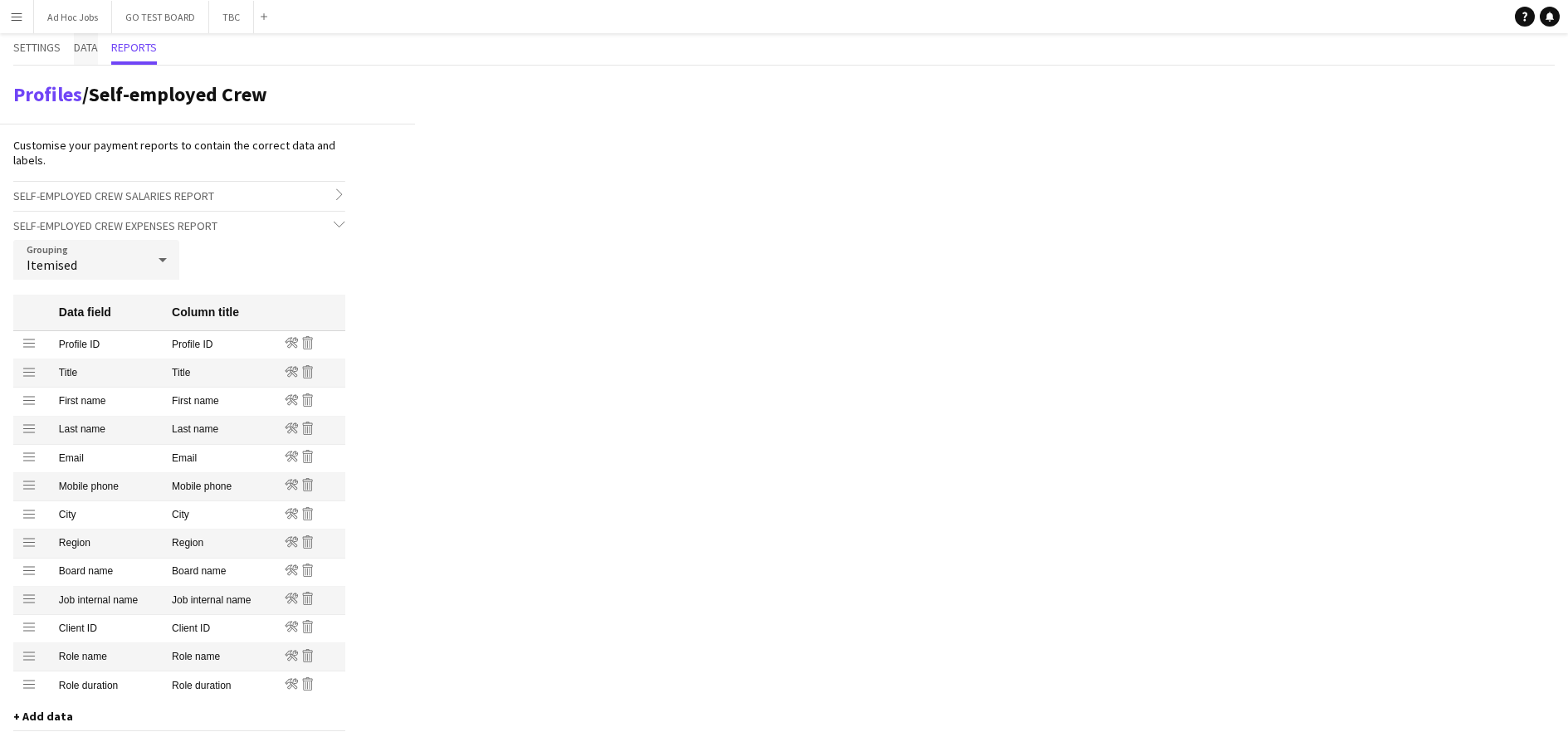
click at [92, 48] on span "Data" at bounding box center [85, 47] width 24 height 12
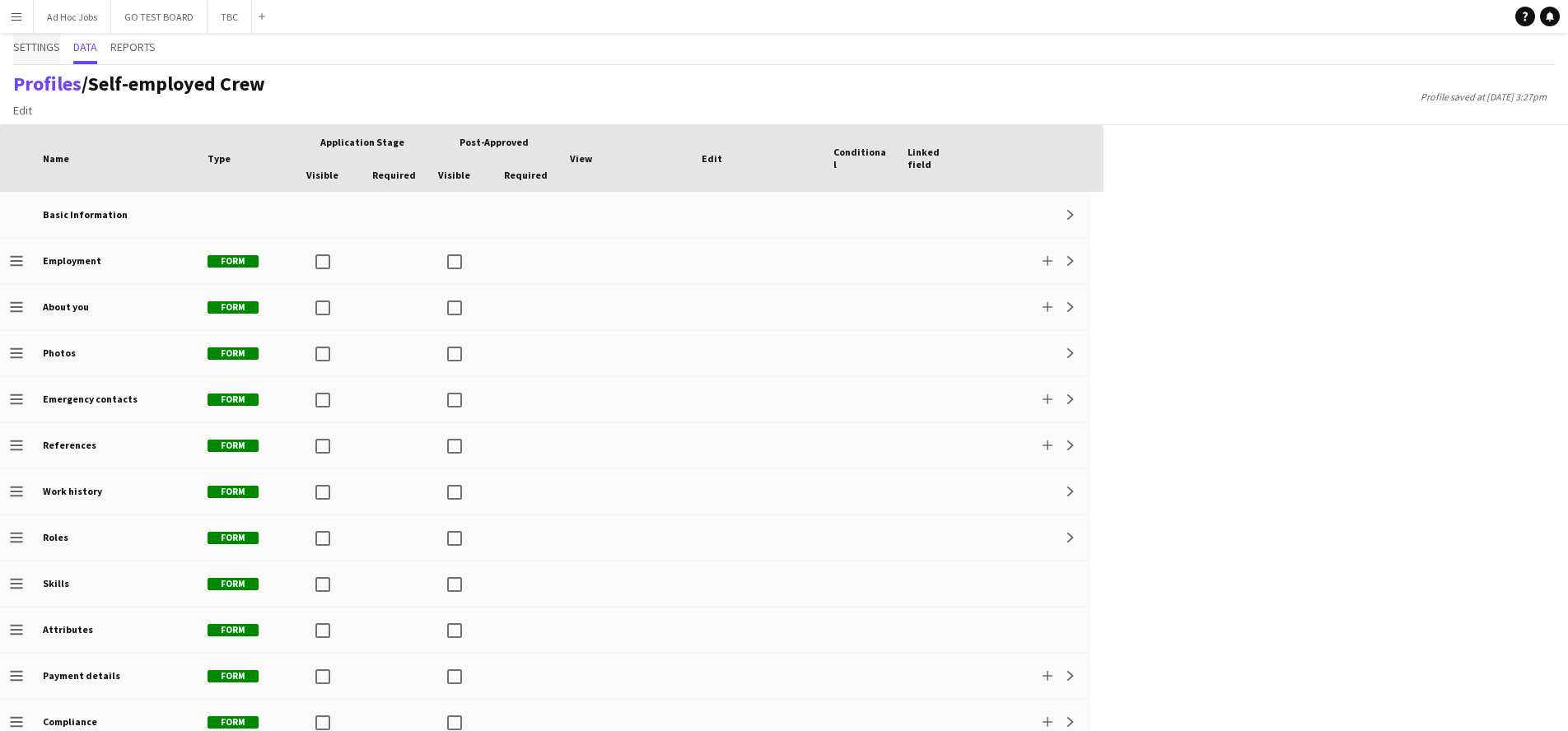
click at [47, 48] on span "Settings" at bounding box center [36, 47] width 47 height 11
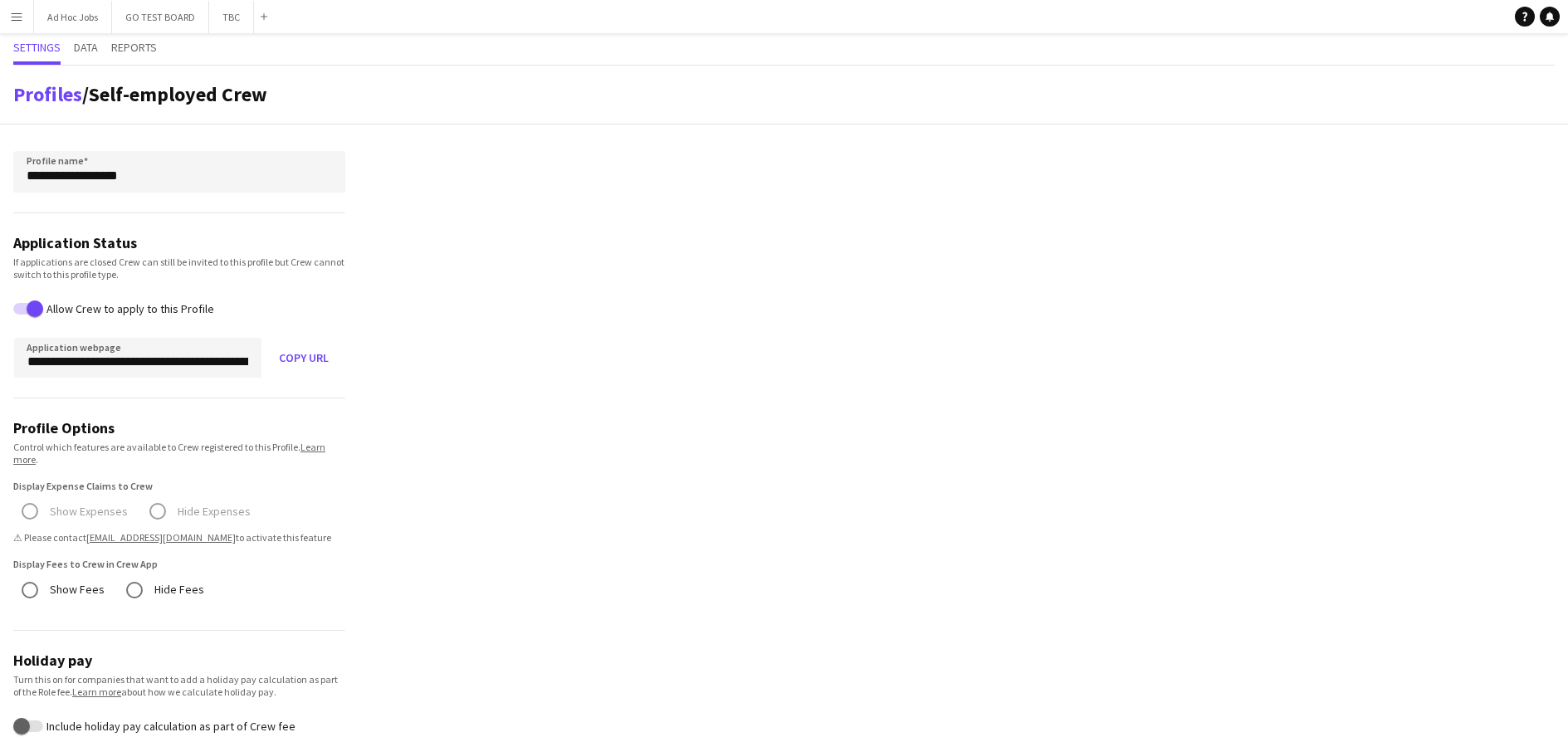
click at [25, 21] on button "Menu" at bounding box center [16, 16] width 33 height 33
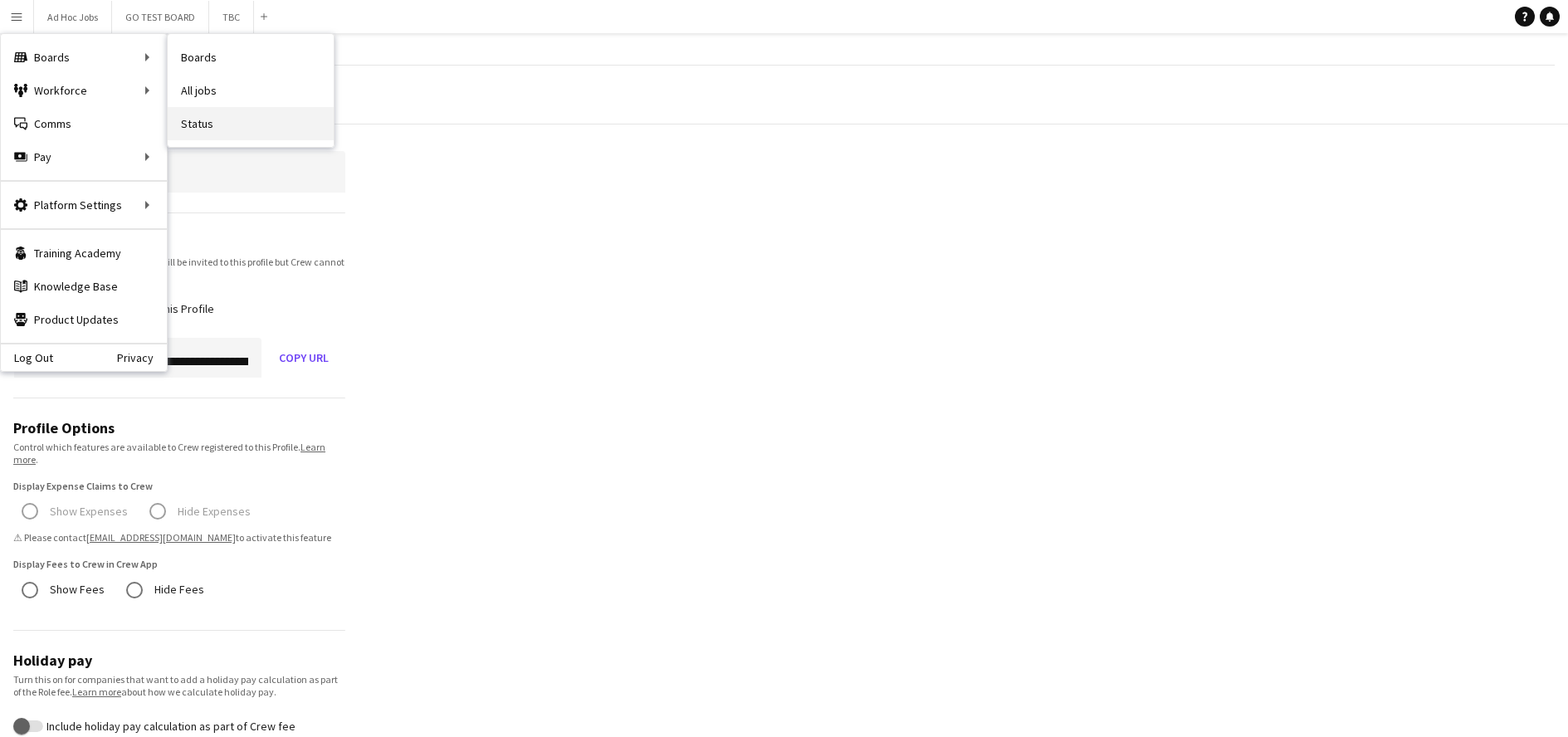
click at [182, 117] on link "Status" at bounding box center [250, 123] width 166 height 33
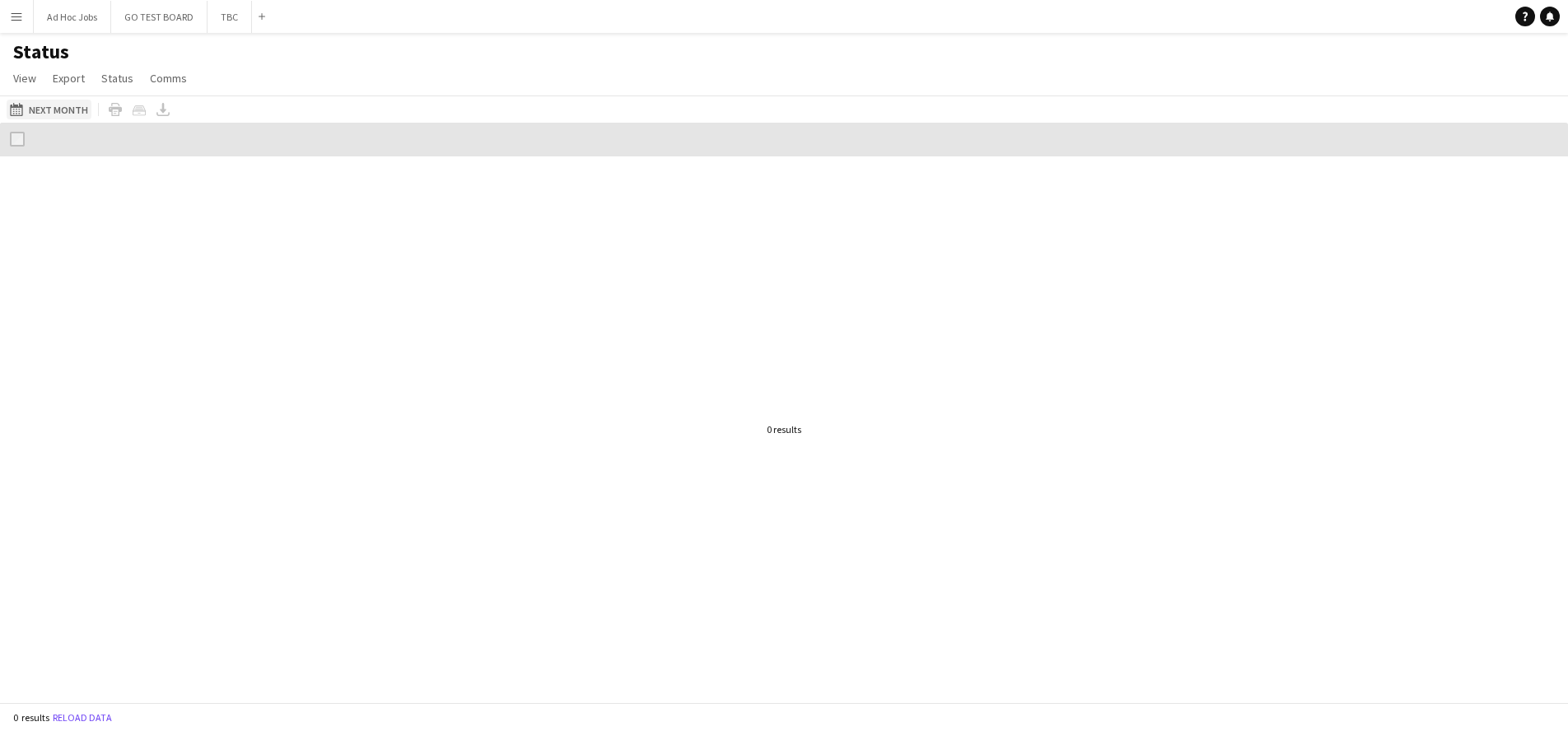
click at [72, 115] on button "Next Month Next Month" at bounding box center [49, 109] width 85 height 19
